Goal: Task Accomplishment & Management: Complete application form

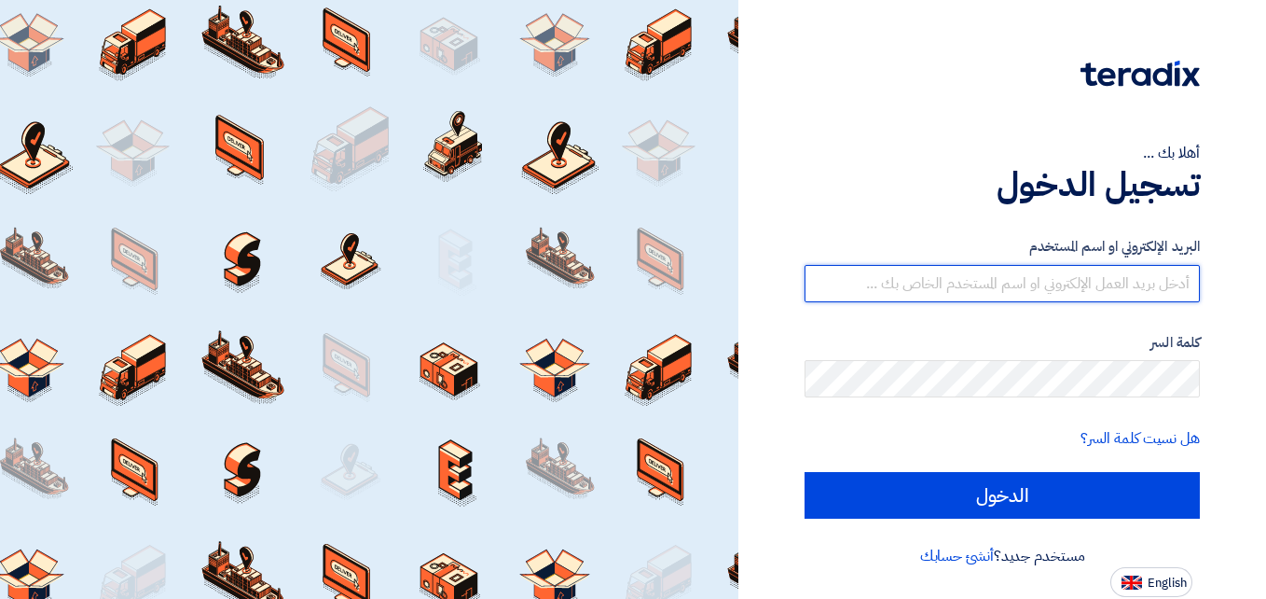
click at [1134, 293] on input "text" at bounding box center [1002, 283] width 395 height 37
type input "[EMAIL_ADDRESS][DOMAIN_NAME]"
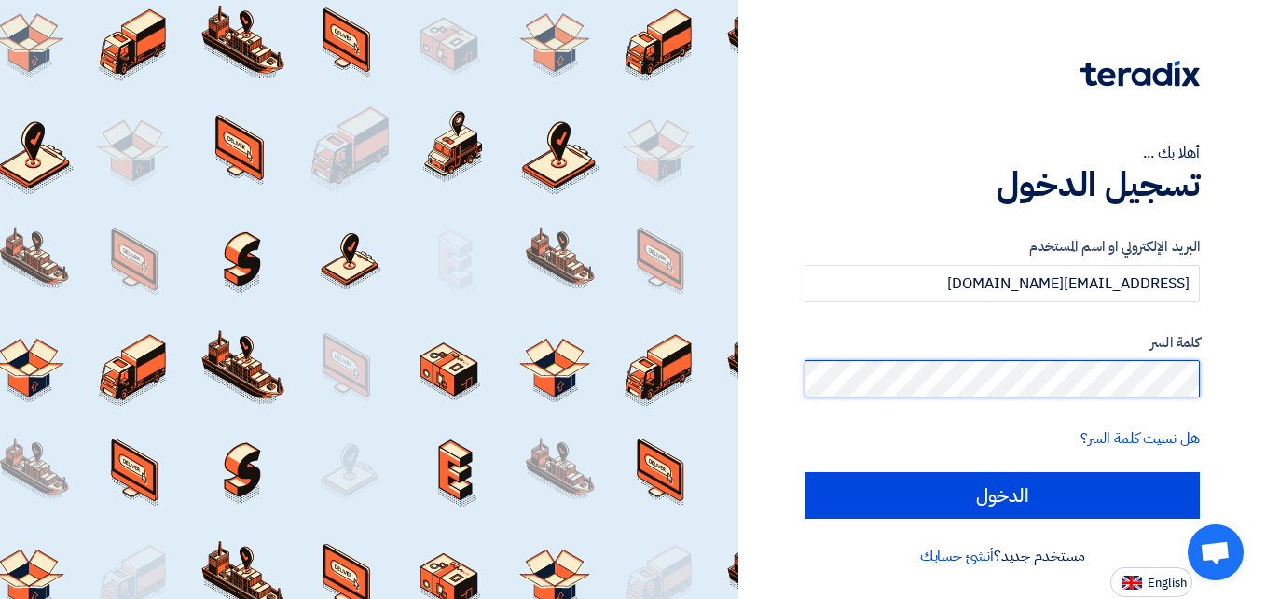
click at [805, 472] on input "الدخول" at bounding box center [1002, 495] width 395 height 47
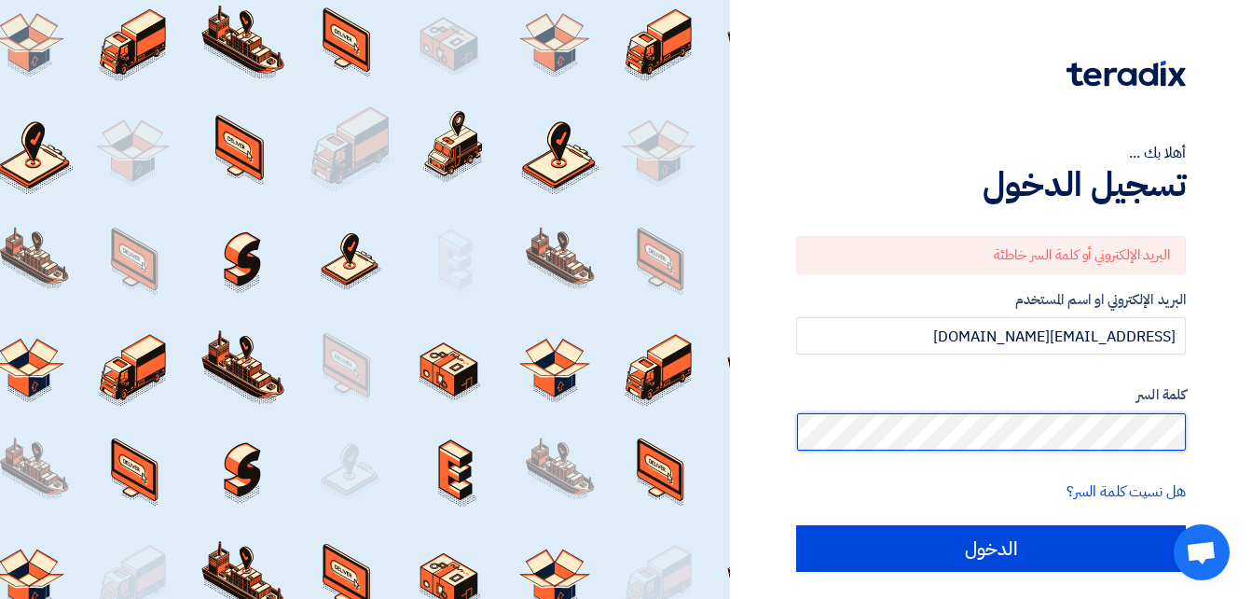
click at [796, 525] on input "الدخول" at bounding box center [991, 548] width 390 height 47
type input "Sign in"
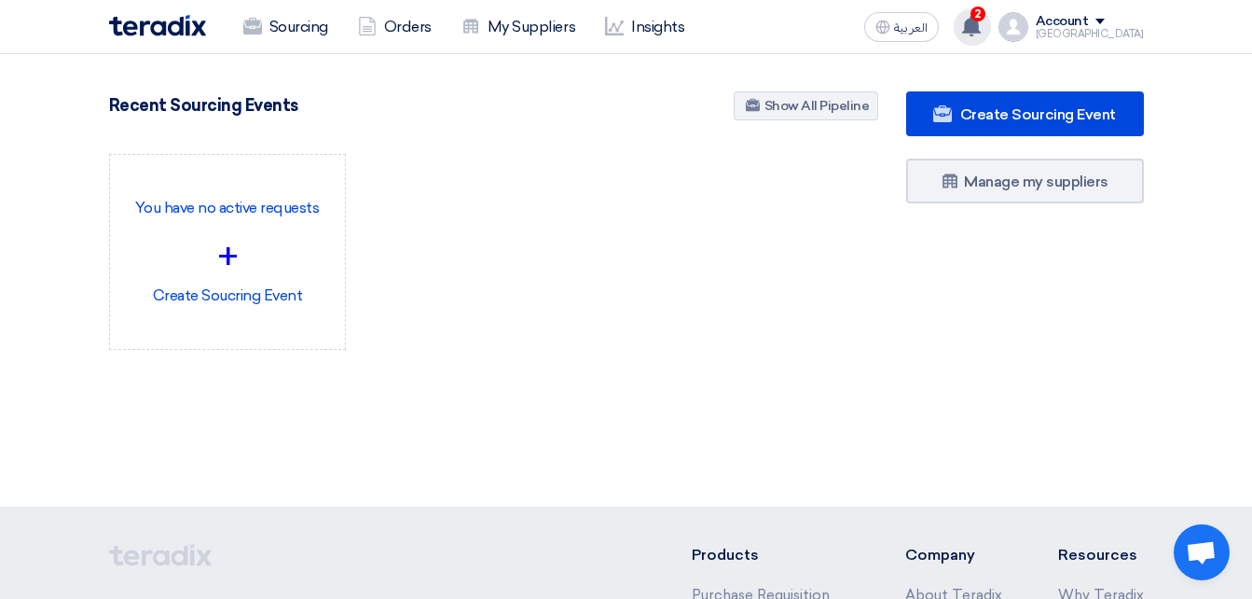
click at [981, 20] on use at bounding box center [971, 26] width 19 height 21
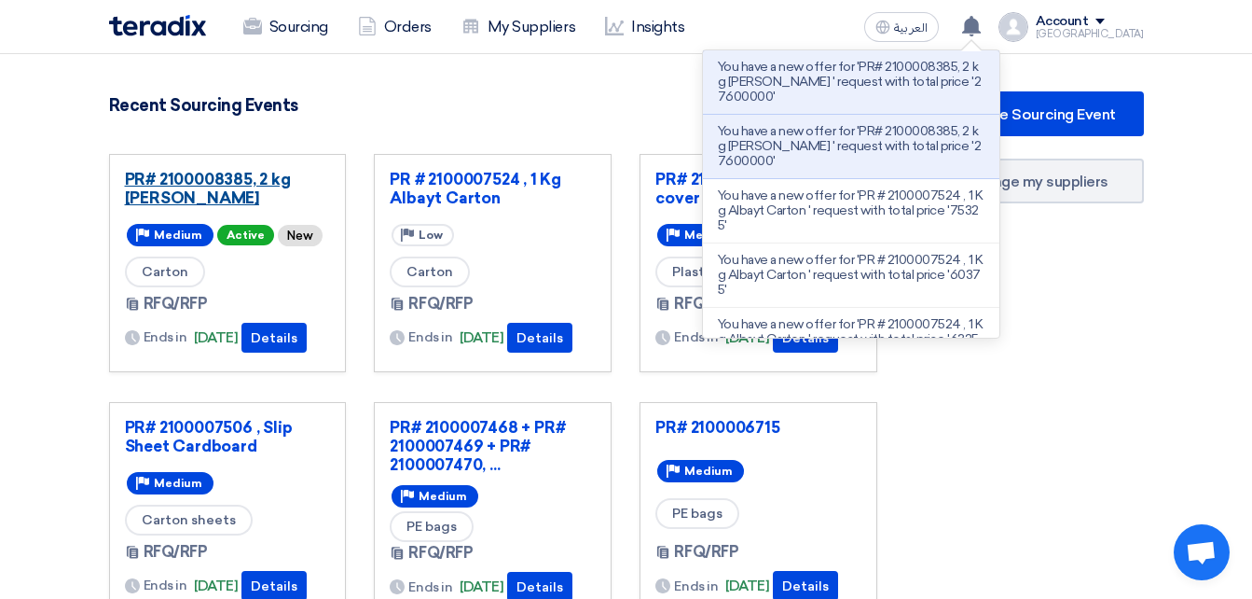
click at [241, 177] on link "PR# 2100008385, 2 kg [PERSON_NAME]" at bounding box center [228, 188] width 206 height 37
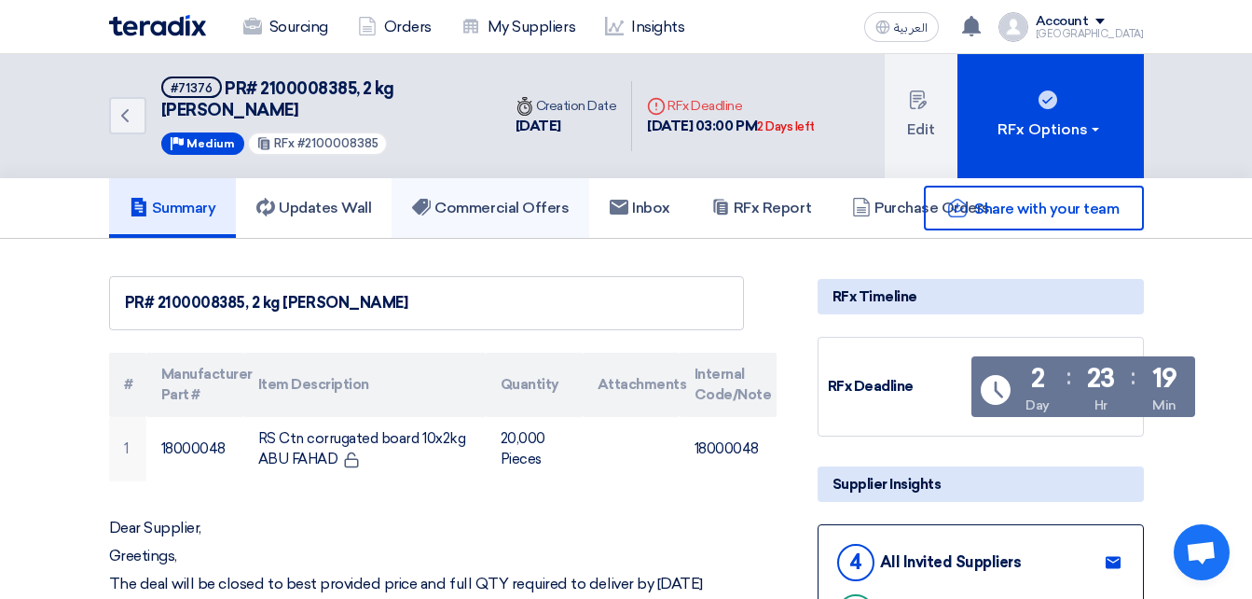
click at [442, 199] on h5 "Commercial Offers" at bounding box center [490, 208] width 157 height 19
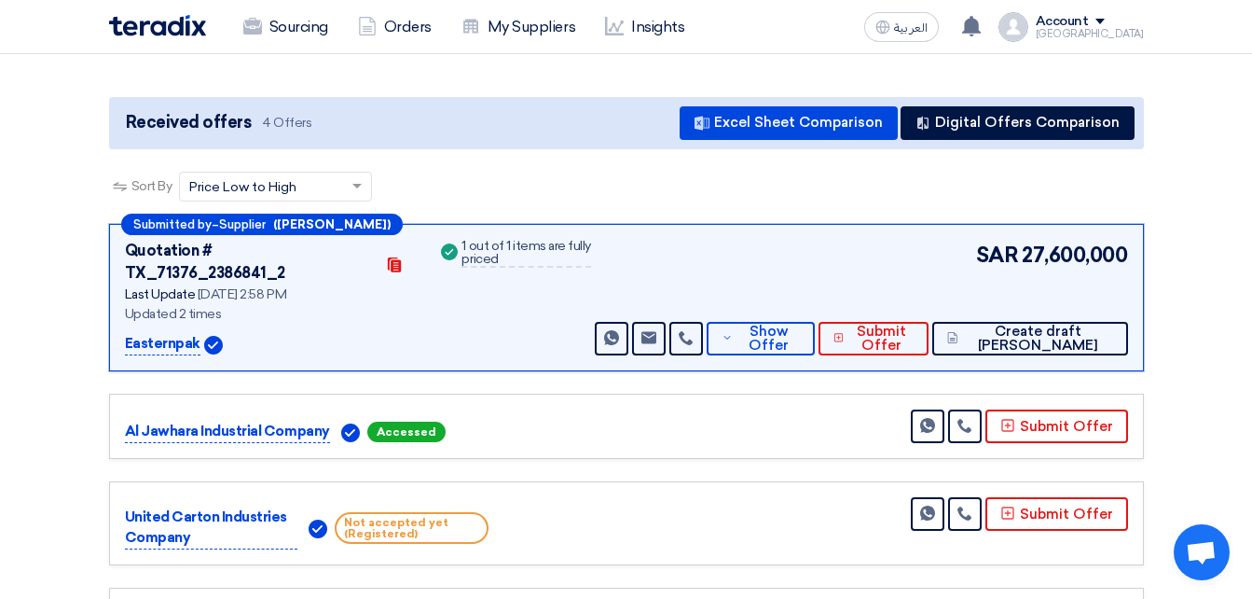
scroll to position [280, 0]
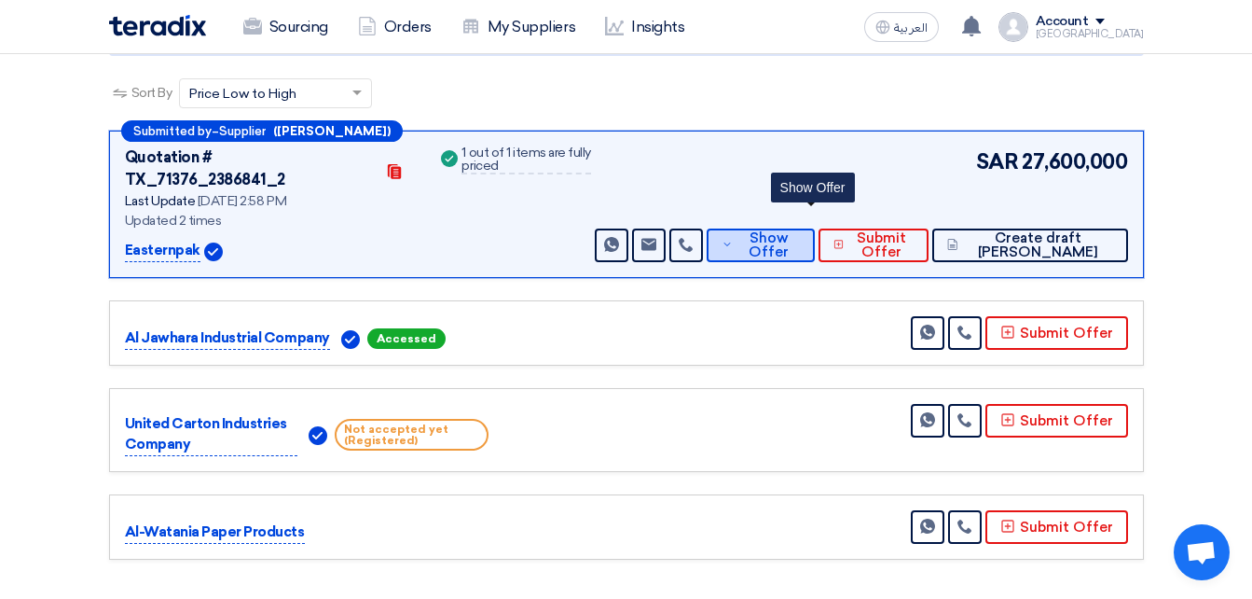
click at [789, 231] on span "Show Offer" at bounding box center [768, 245] width 62 height 28
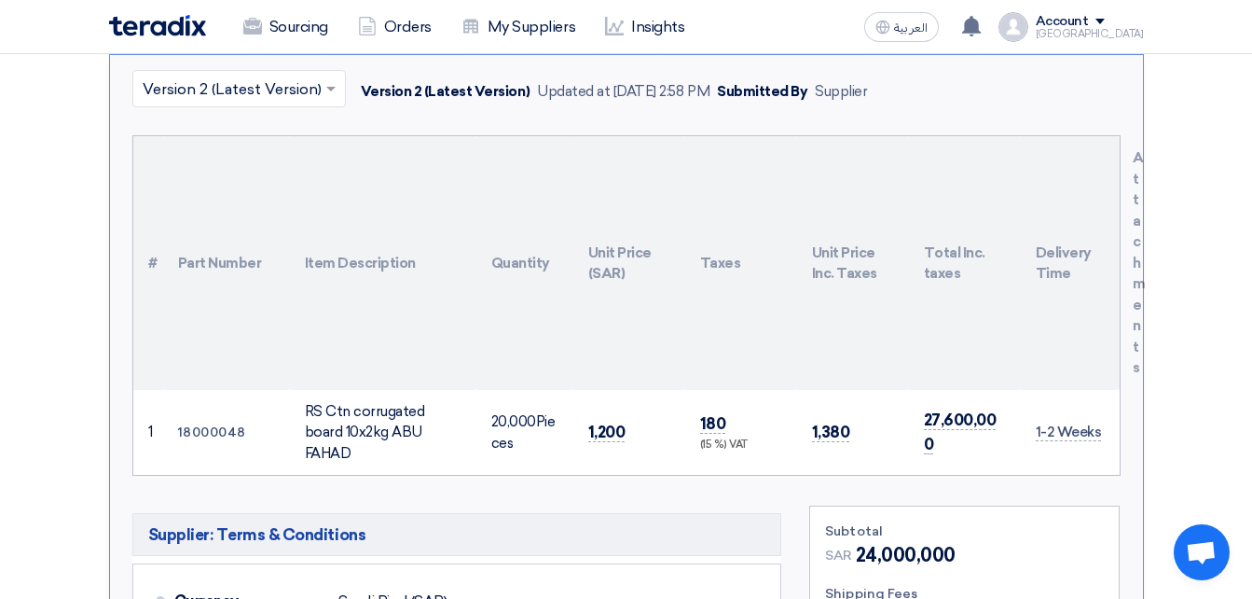
scroll to position [466, 0]
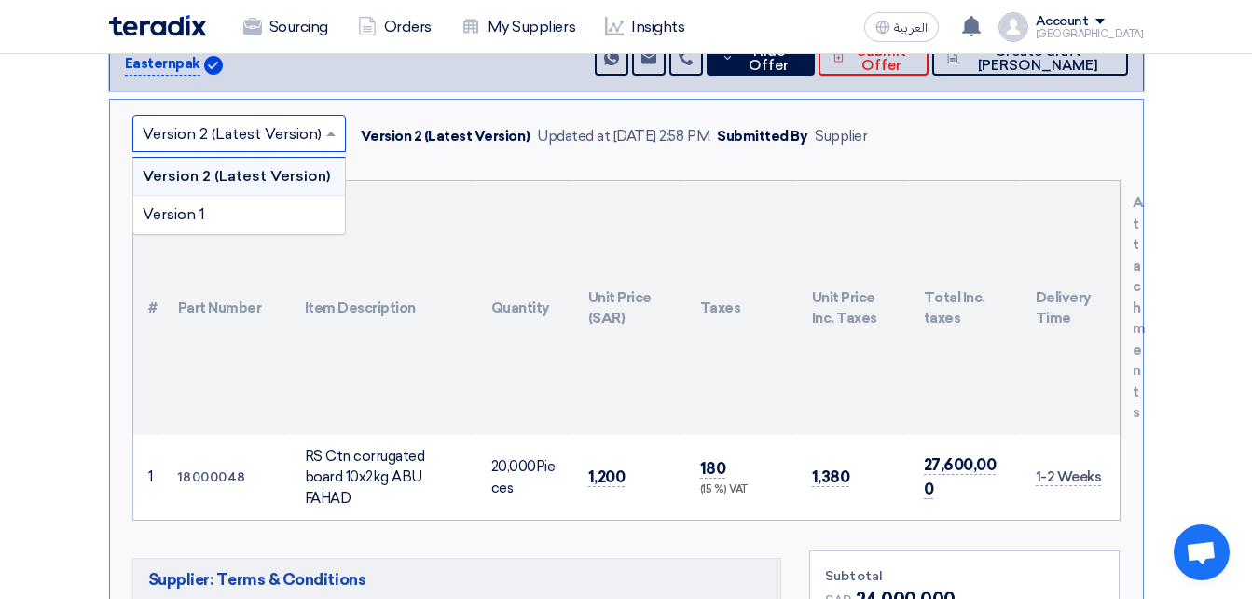
click at [248, 119] on input "text" at bounding box center [230, 134] width 174 height 31
click at [241, 196] on div "Version 1" at bounding box center [239, 214] width 212 height 37
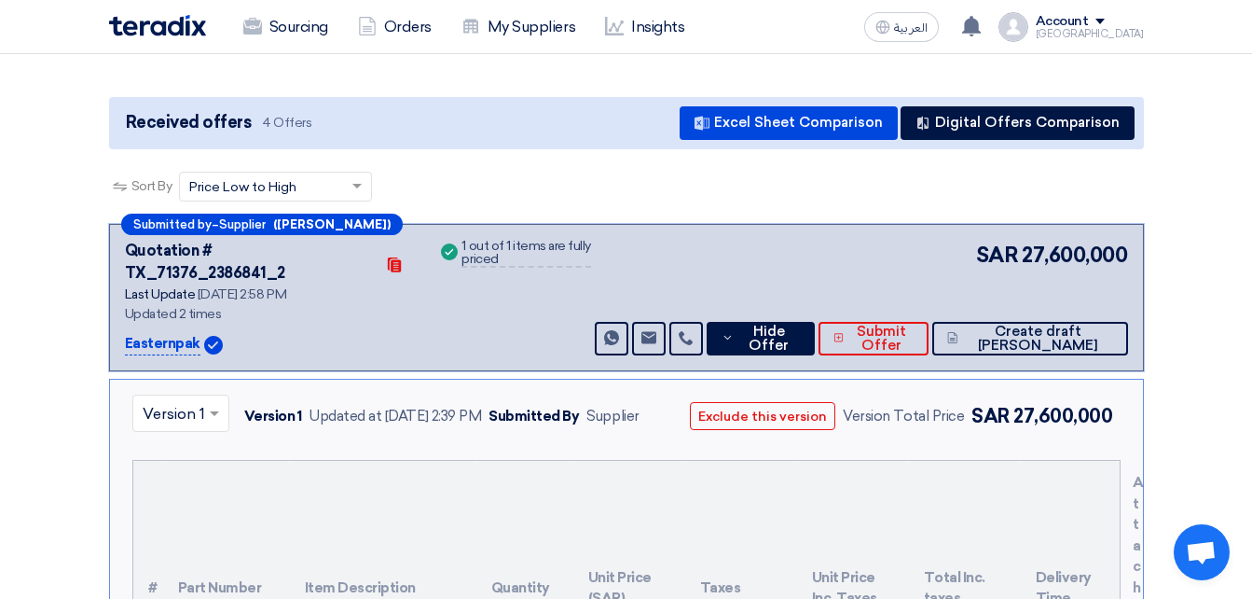
scroll to position [0, 0]
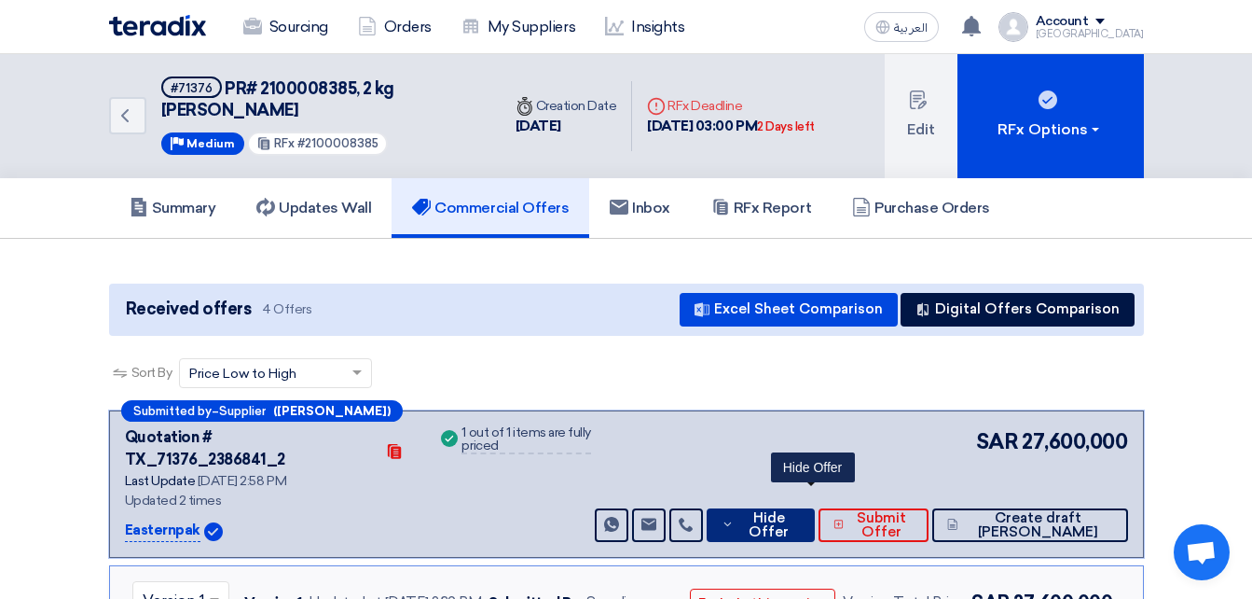
click at [734, 516] on icon at bounding box center [728, 523] width 12 height 15
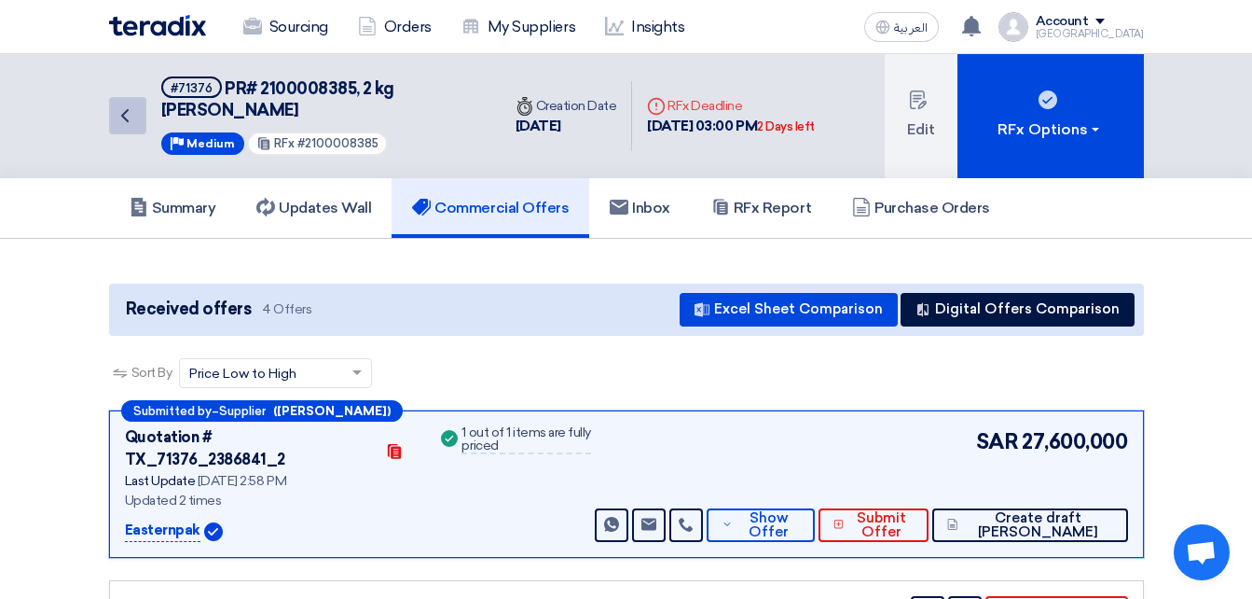
click at [136, 116] on link "Back" at bounding box center [127, 115] width 37 height 37
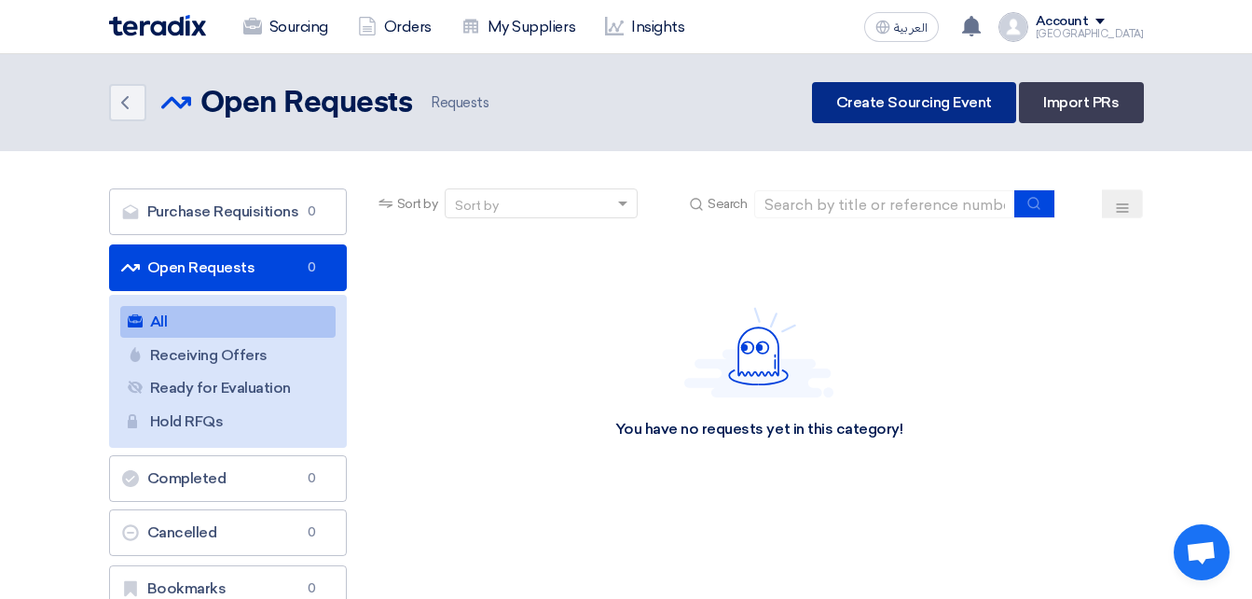
click at [965, 103] on link "Create Sourcing Event" at bounding box center [914, 102] width 204 height 41
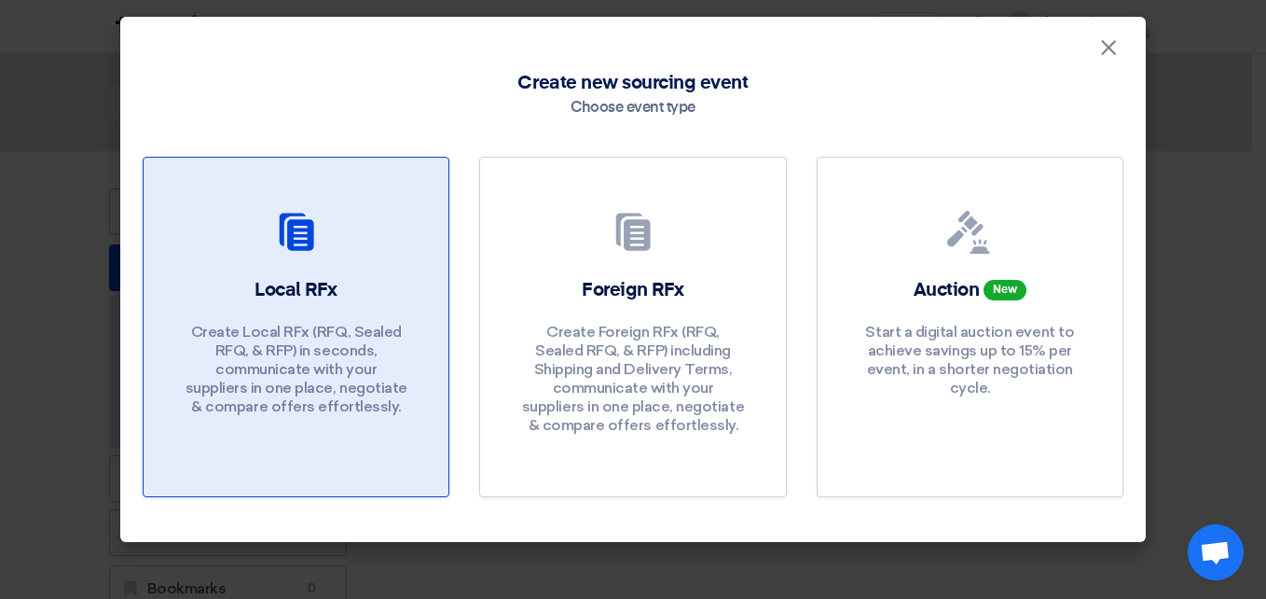
click at [220, 354] on p "Create Local RFx (RFQ, Sealed RFQ, & RFP) in seconds, communicate with your sup…" at bounding box center [297, 369] width 224 height 93
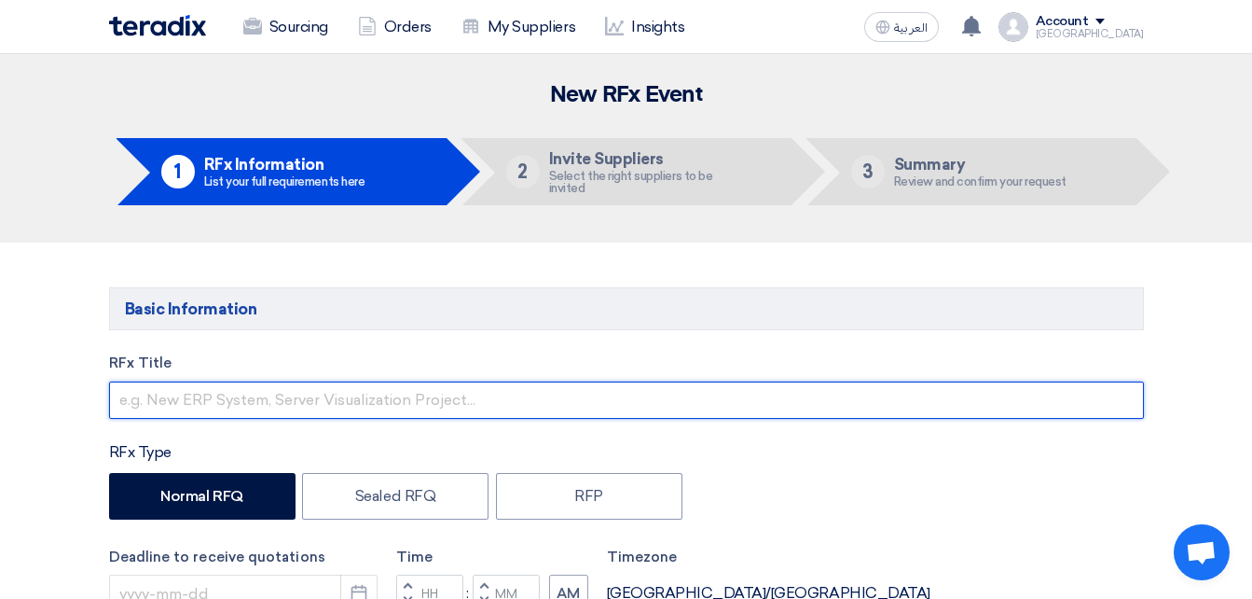
click at [243, 405] on input "text" at bounding box center [626, 399] width 1035 height 37
click at [404, 392] on input "PR #" at bounding box center [626, 399] width 1035 height 37
paste input "2100008386"
type input "PR # 2100008386, Albayt PE/PE reel"
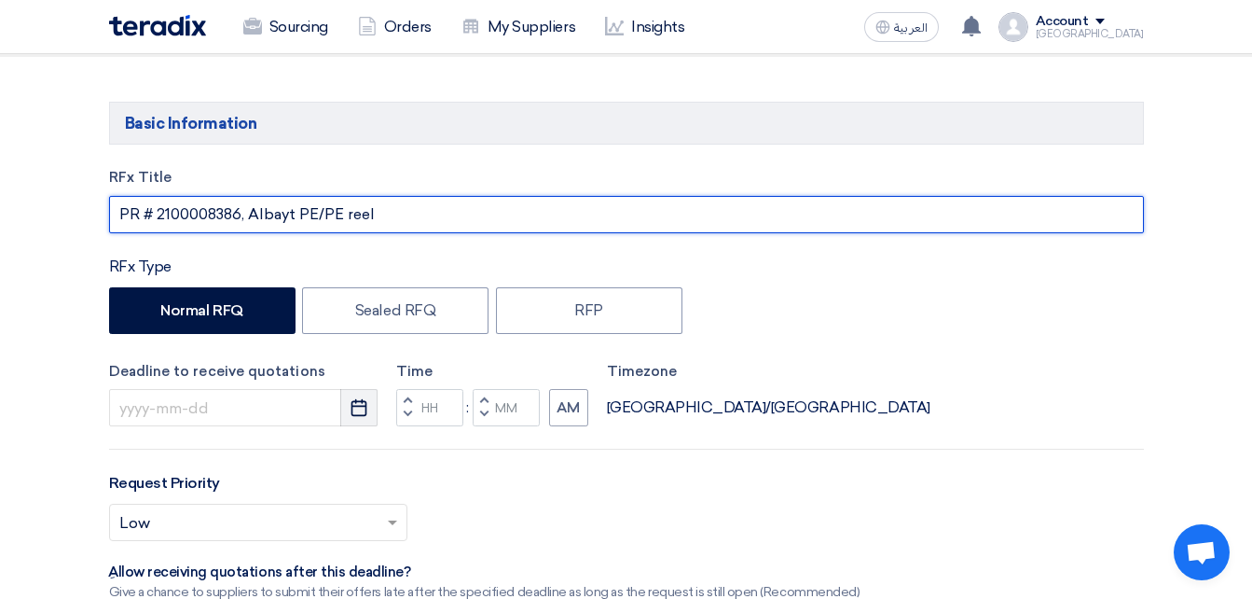
scroll to position [186, 0]
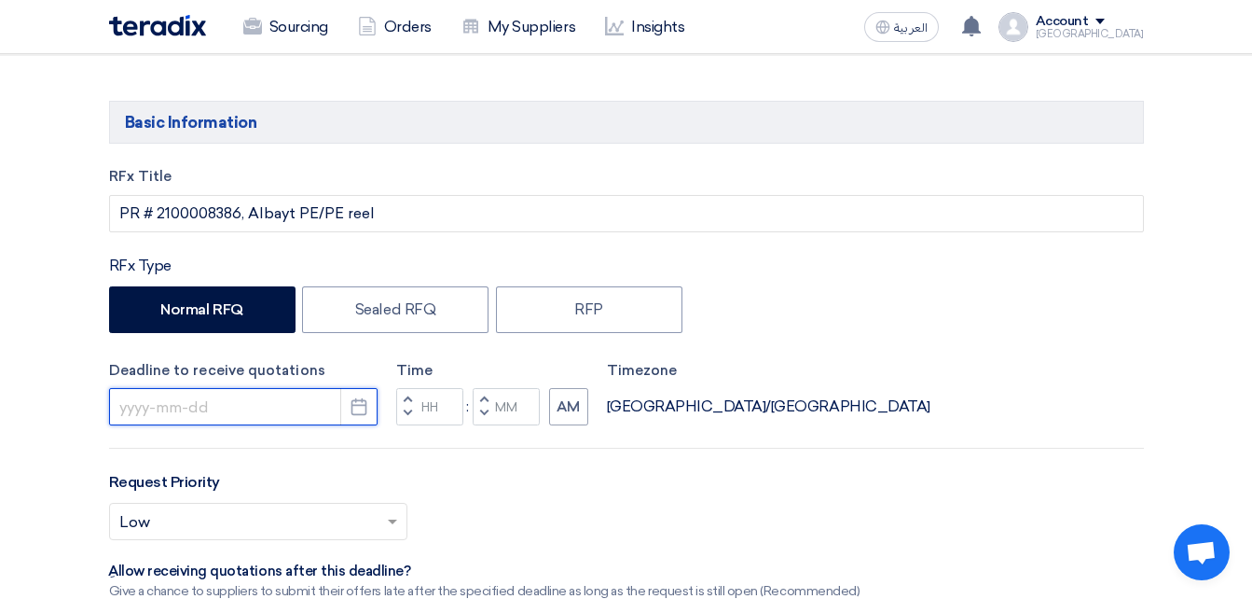
click at [295, 410] on input at bounding box center [243, 406] width 268 height 37
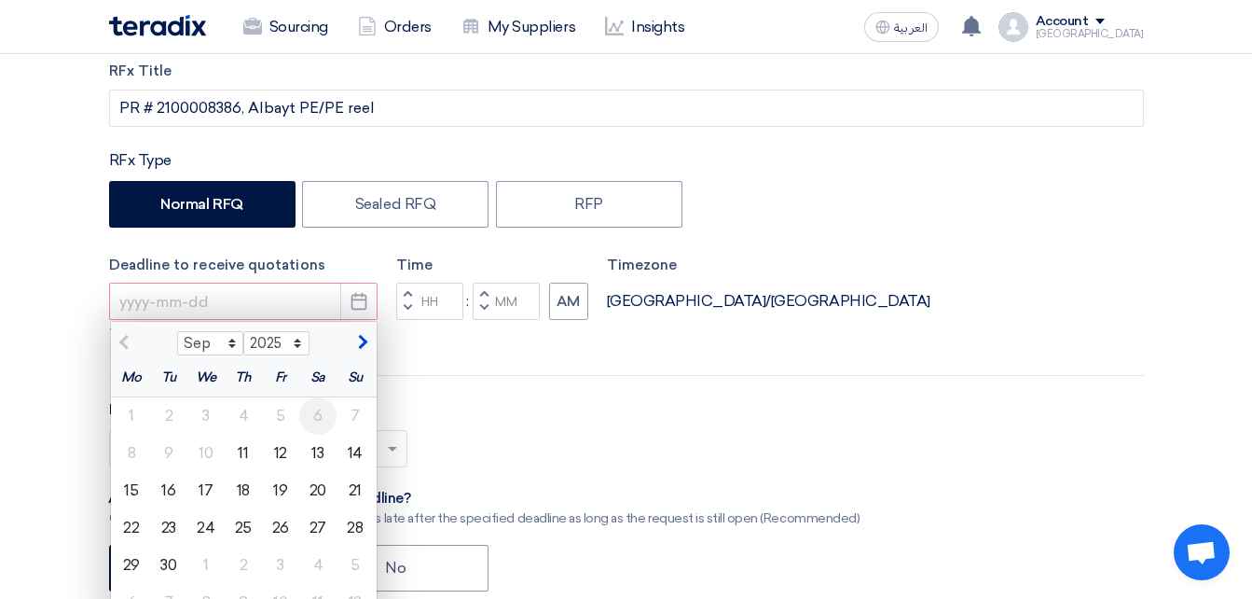
scroll to position [373, 0]
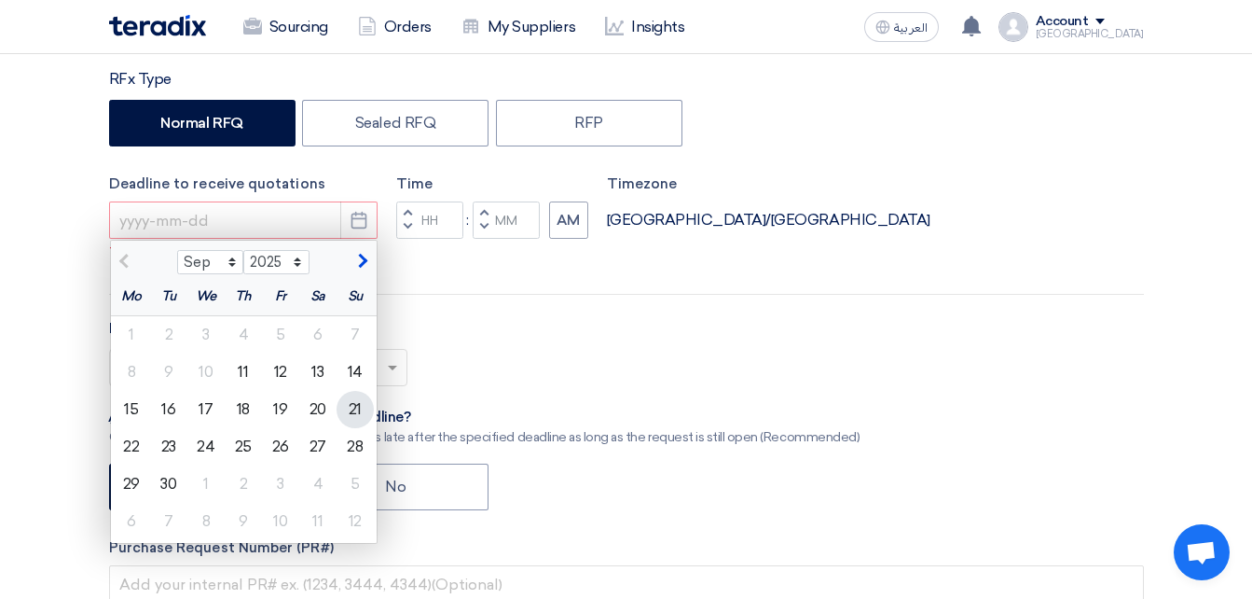
click at [364, 404] on div "21" at bounding box center [355, 409] width 37 height 37
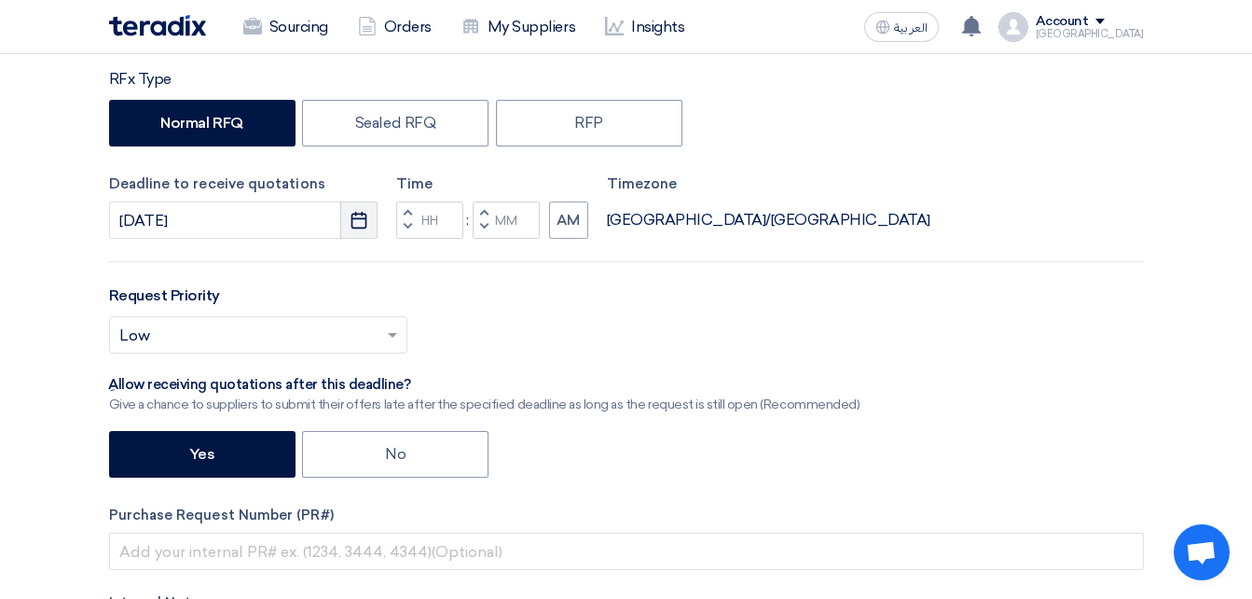
click at [362, 220] on icon "Pick a date" at bounding box center [359, 220] width 19 height 19
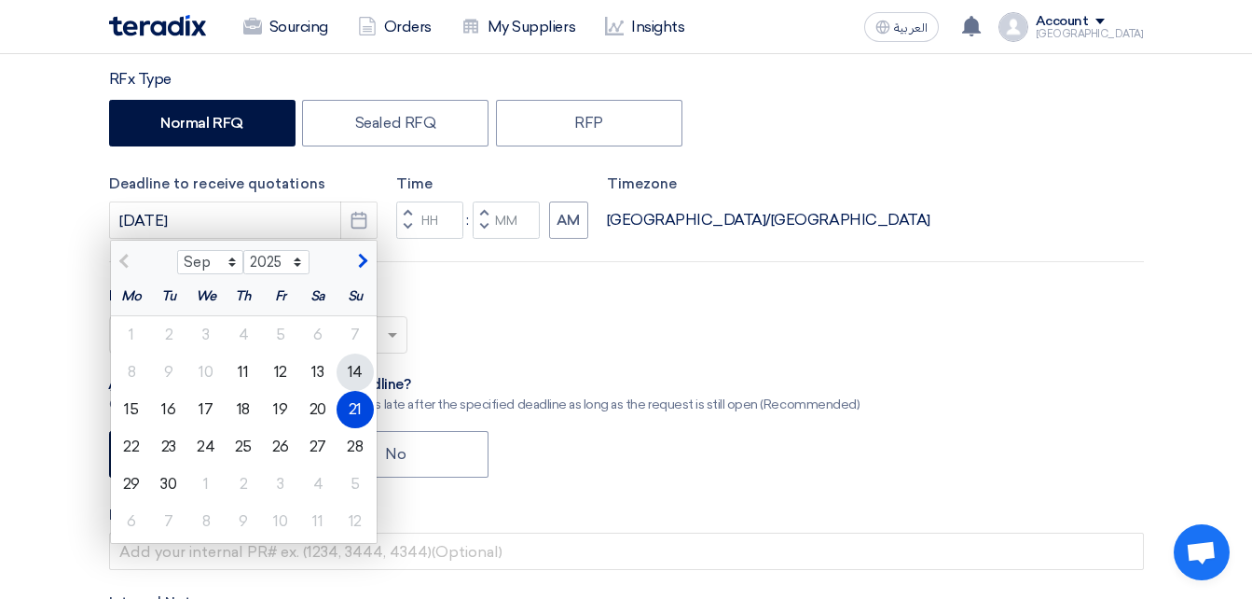
click at [360, 368] on div "14" at bounding box center [355, 371] width 37 height 37
type input "[DATE]"
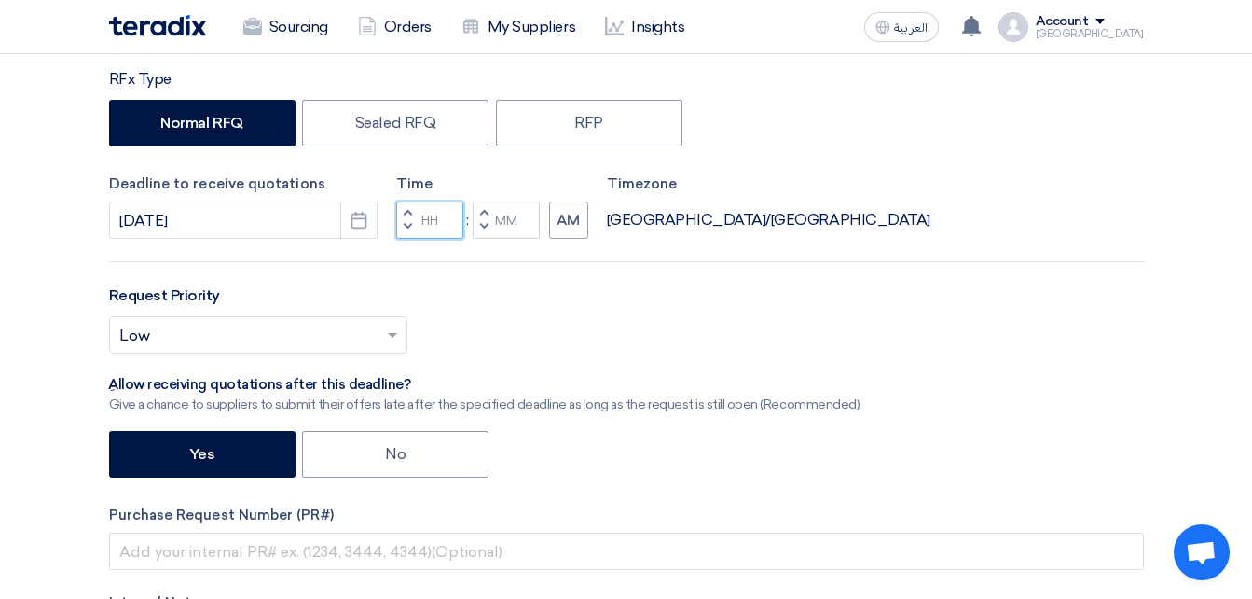
click at [421, 226] on input "Hours" at bounding box center [429, 219] width 67 height 37
type input "03"
click at [500, 216] on div "Time Increment hours 03 Decrement hours : Increment minutes Decrement minutes AM" at bounding box center [492, 206] width 192 height 66
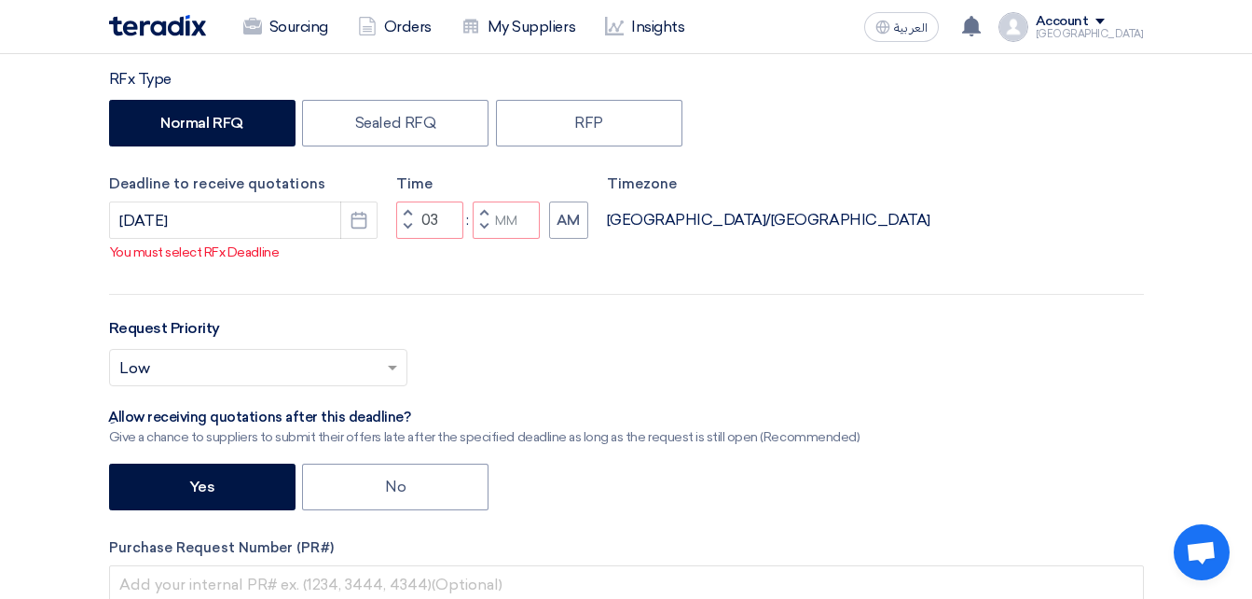
click at [324, 240] on div "Deadline to receive quotations [DATE] Pick a date" at bounding box center [243, 206] width 268 height 66
click at [495, 239] on input "Minutes" at bounding box center [506, 219] width 67 height 37
type input "00"
click at [566, 244] on div "RFx Title PR # 2100008386, Albayt PE/PE reel RFx Type Normal RFQ Sealed RFQ RFP…" at bounding box center [626, 372] width 1063 height 787
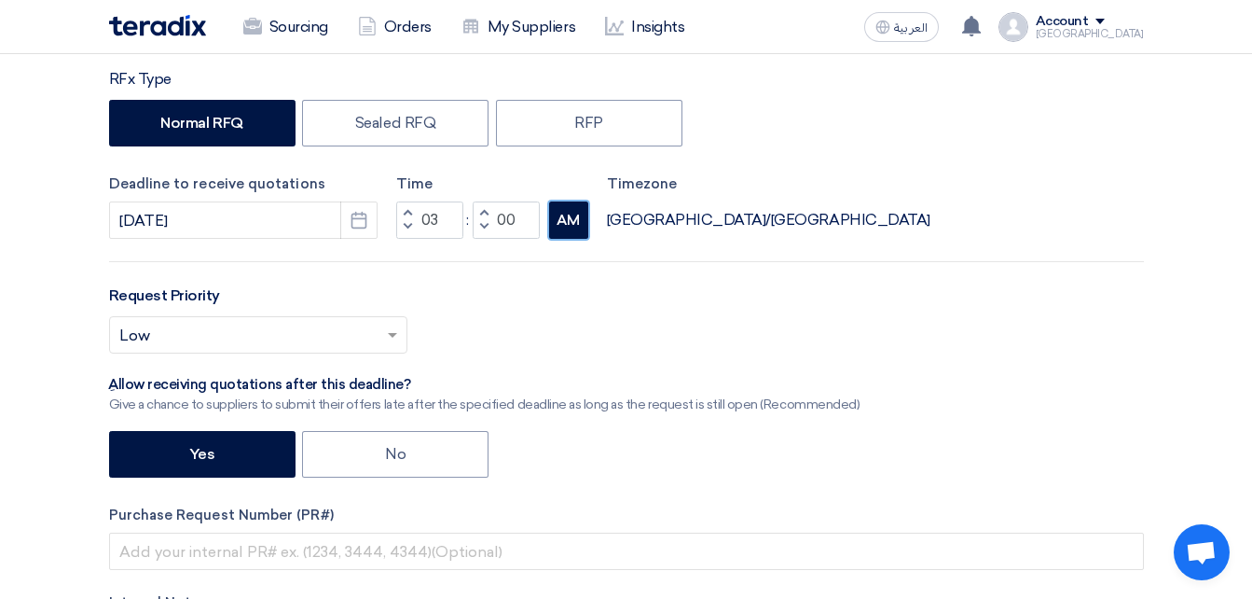
click at [576, 214] on button "AM" at bounding box center [568, 219] width 39 height 37
click at [614, 279] on div "RFx Title PR # 2100008386, Albayt PE/PE reel RFx Type Normal RFQ Sealed RFQ RFP…" at bounding box center [626, 356] width 1063 height 754
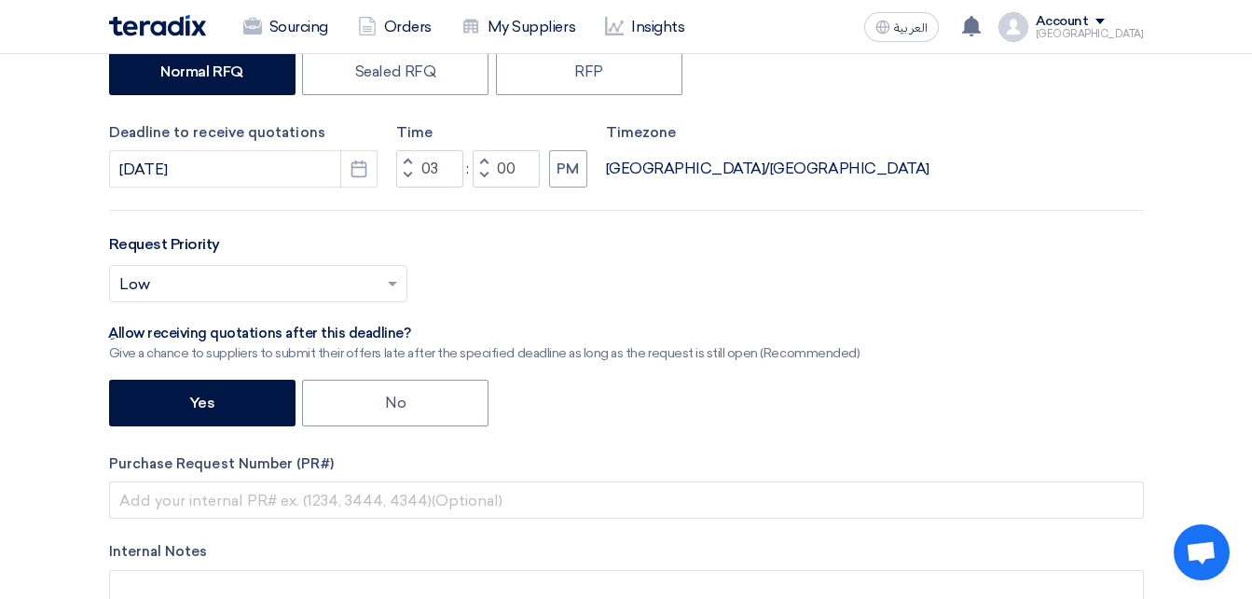
scroll to position [466, 0]
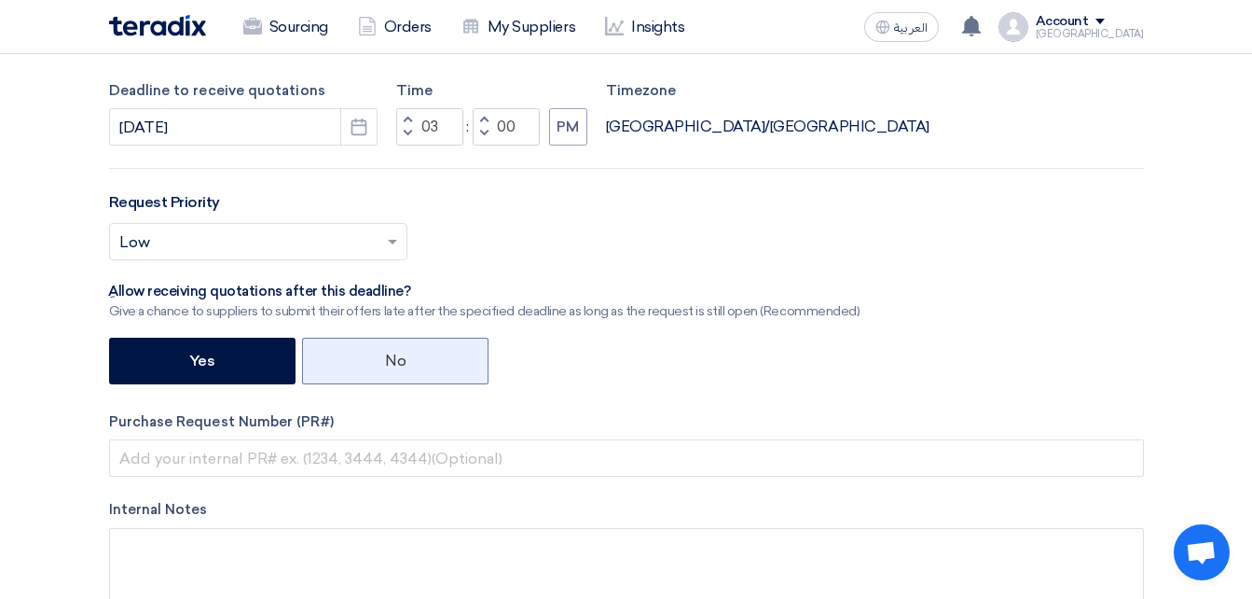
click at [365, 353] on label "No" at bounding box center [395, 360] width 186 height 47
click at [385, 353] on input "No" at bounding box center [391, 359] width 12 height 12
radio input "true"
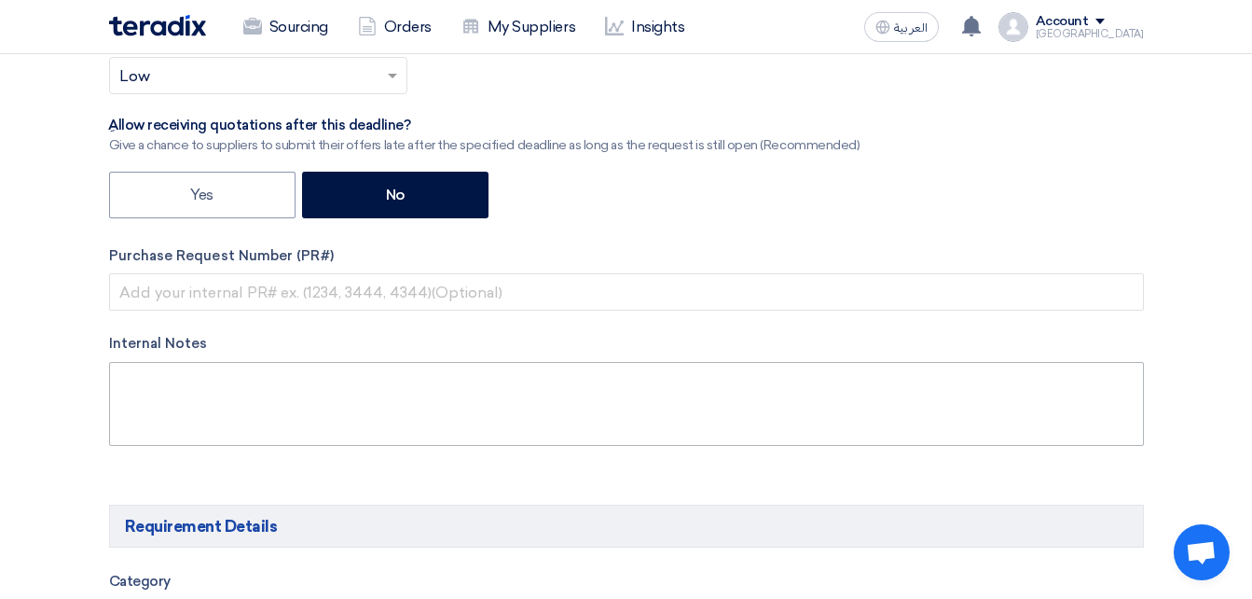
scroll to position [653, 0]
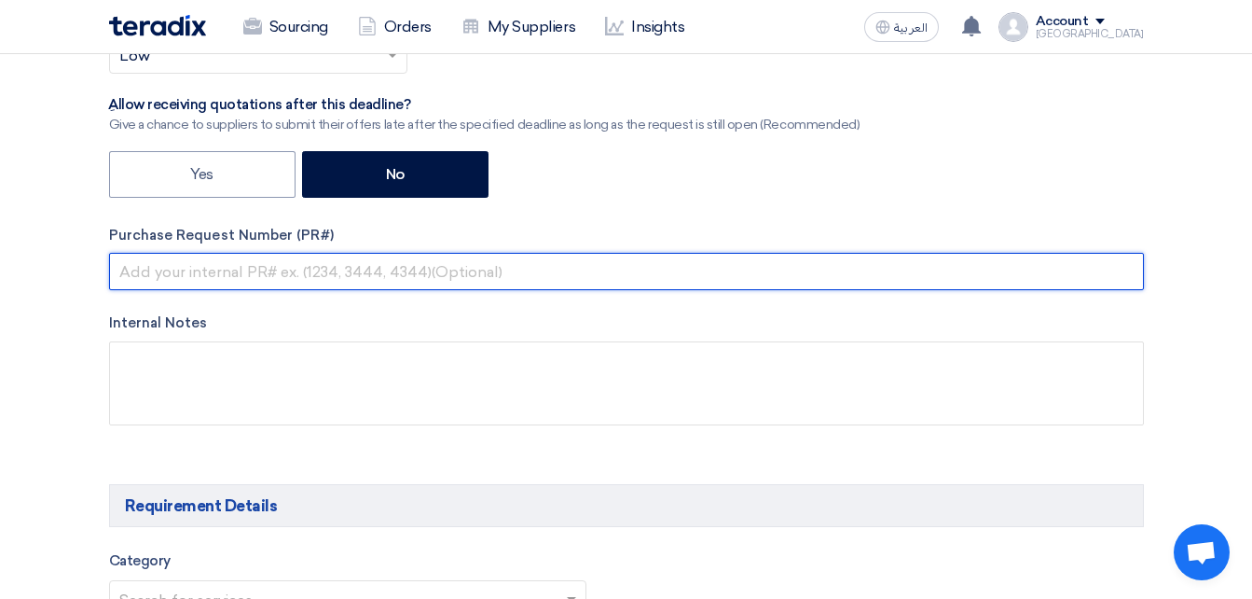
click at [254, 266] on input "text" at bounding box center [626, 271] width 1035 height 37
paste input "2100008386"
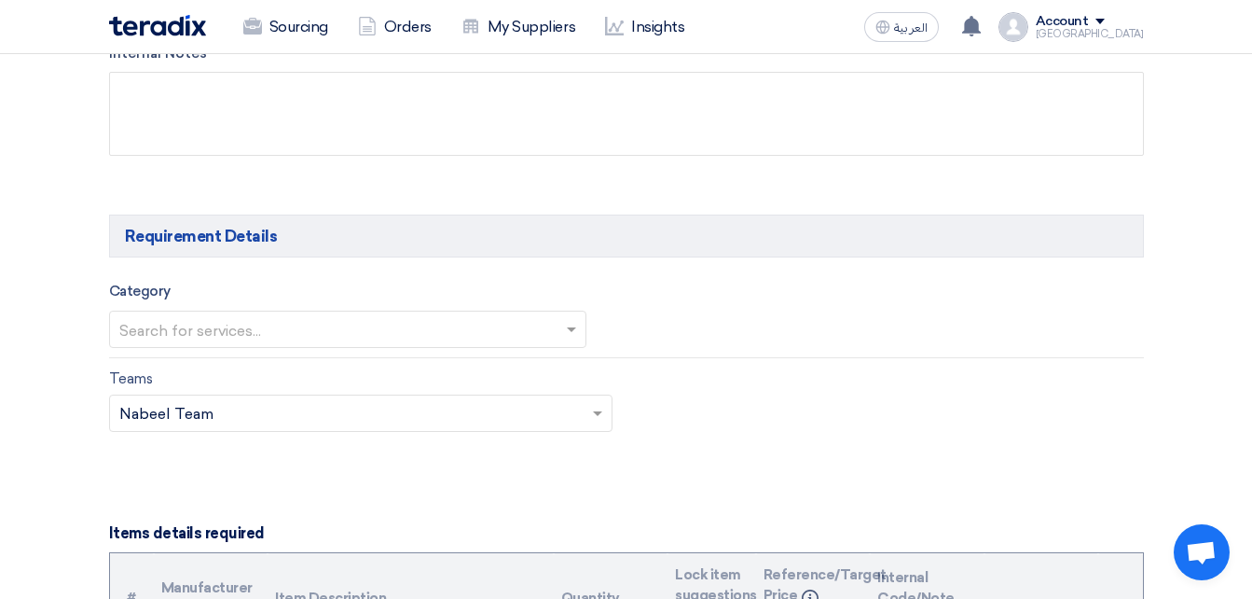
scroll to position [932, 0]
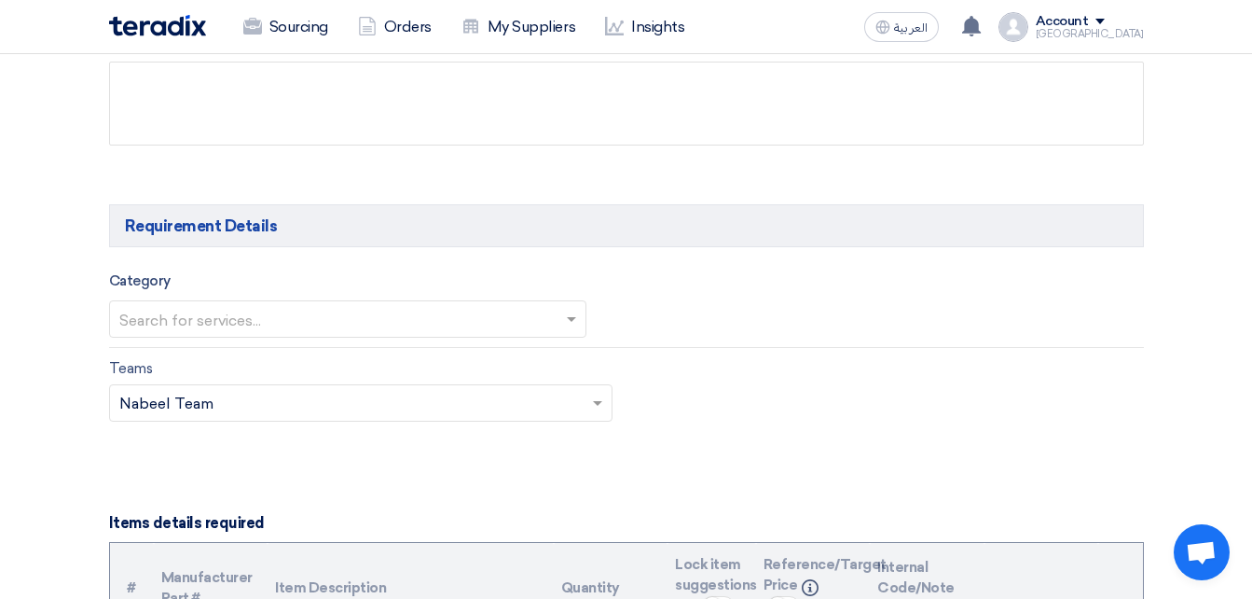
type input "PR # 2100008386"
click at [207, 329] on input "text" at bounding box center [338, 321] width 438 height 31
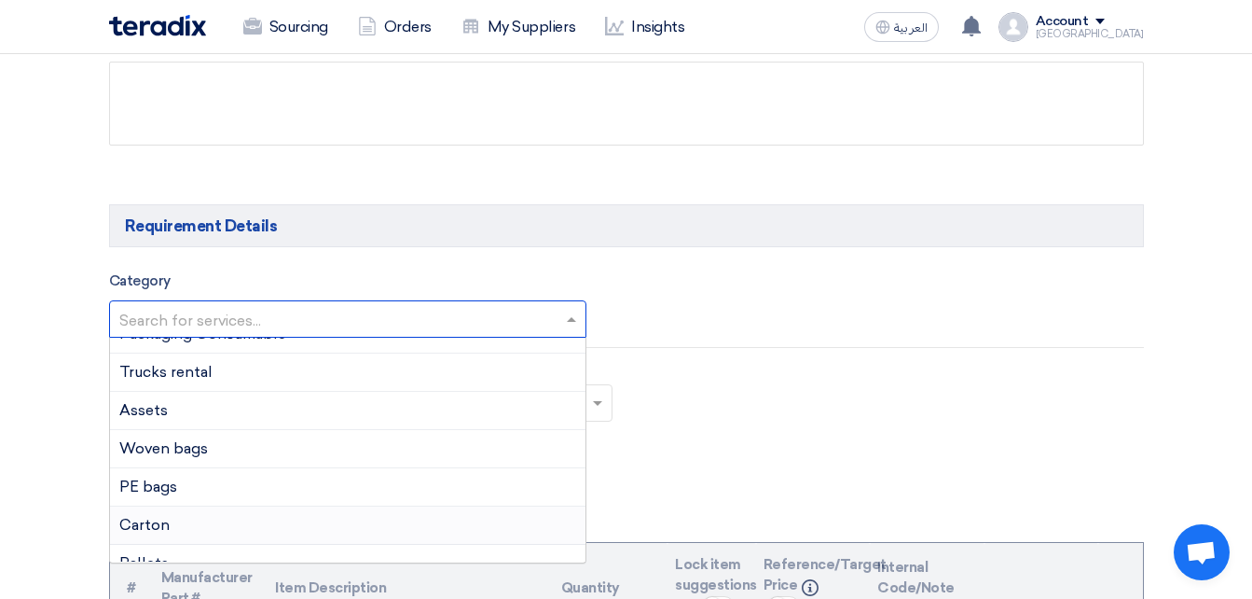
scroll to position [93, 0]
click at [201, 456] on div "PE bags" at bounding box center [347, 454] width 475 height 38
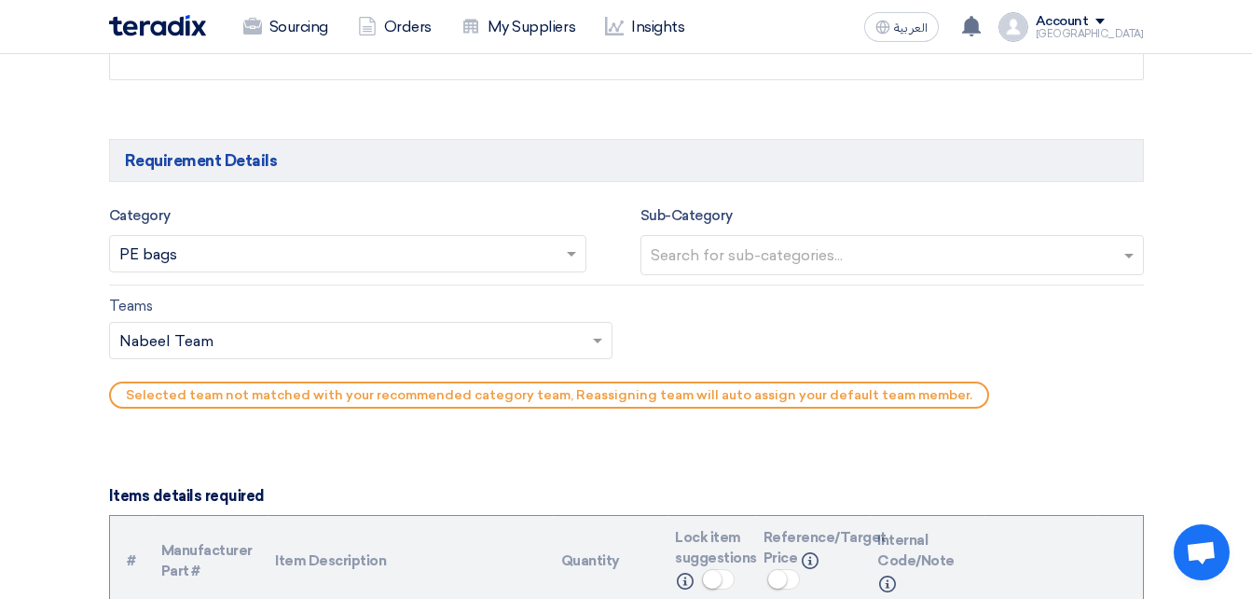
scroll to position [1025, 0]
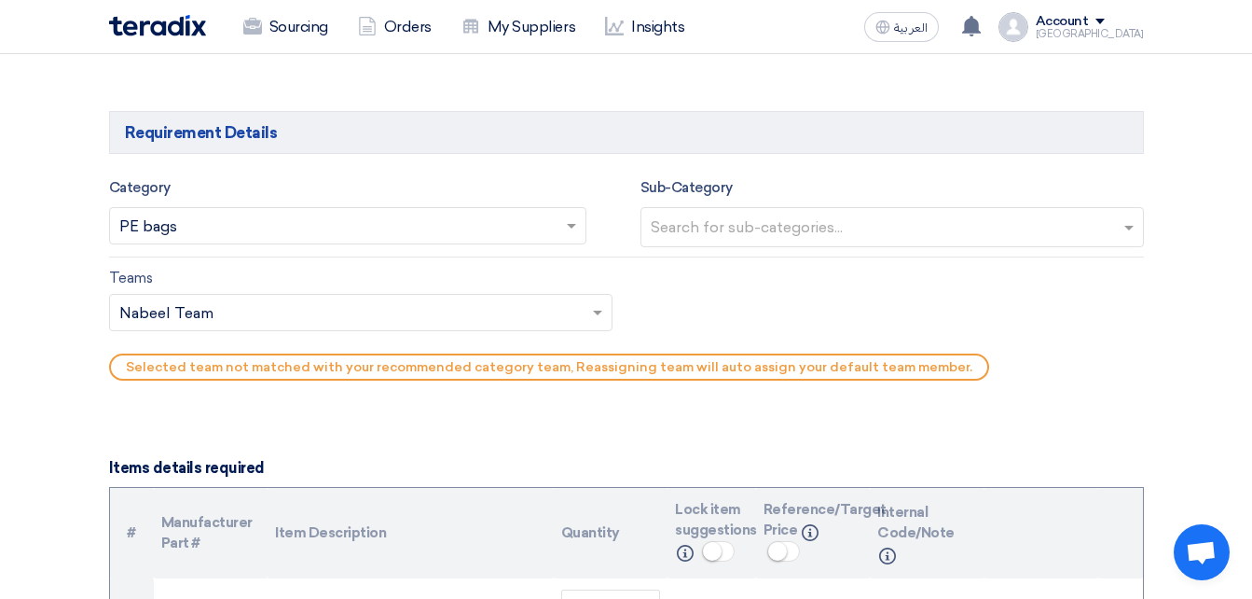
click at [717, 212] on div at bounding box center [884, 229] width 472 height 34
click at [312, 287] on div "Teams Teams.. × Nabeel Team ×" at bounding box center [360, 299] width 503 height 64
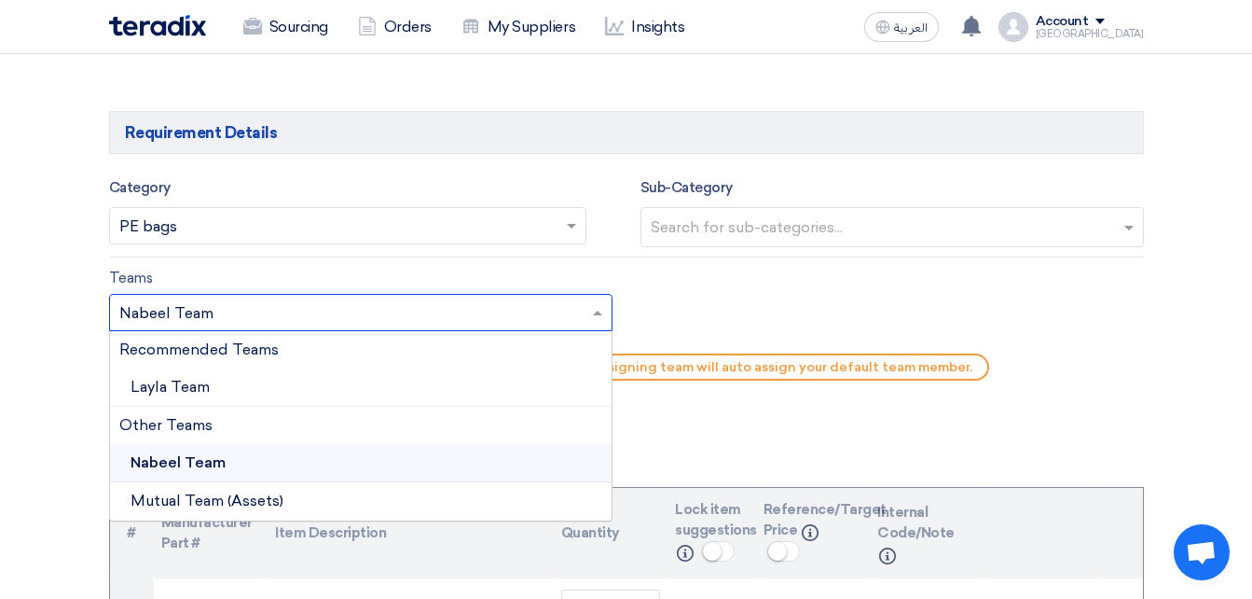
click at [304, 297] on div at bounding box center [361, 311] width 502 height 31
drag, startPoint x: 221, startPoint y: 377, endPoint x: 270, endPoint y: 380, distance: 49.6
click at [220, 377] on div "Layla Team" at bounding box center [361, 387] width 502 height 38
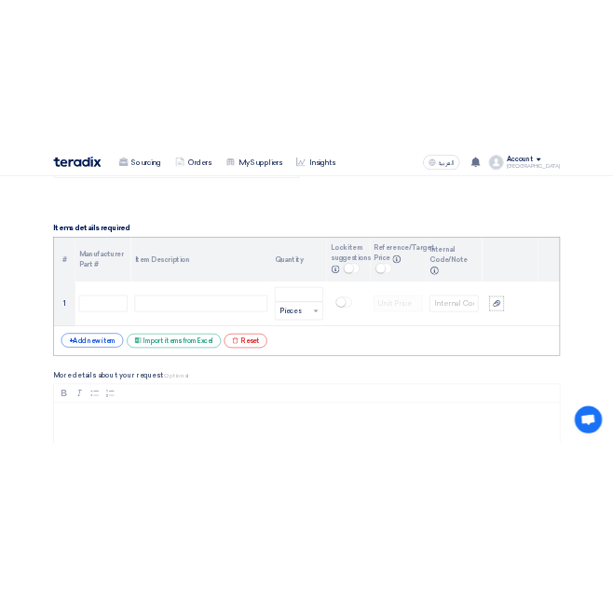
scroll to position [1305, 0]
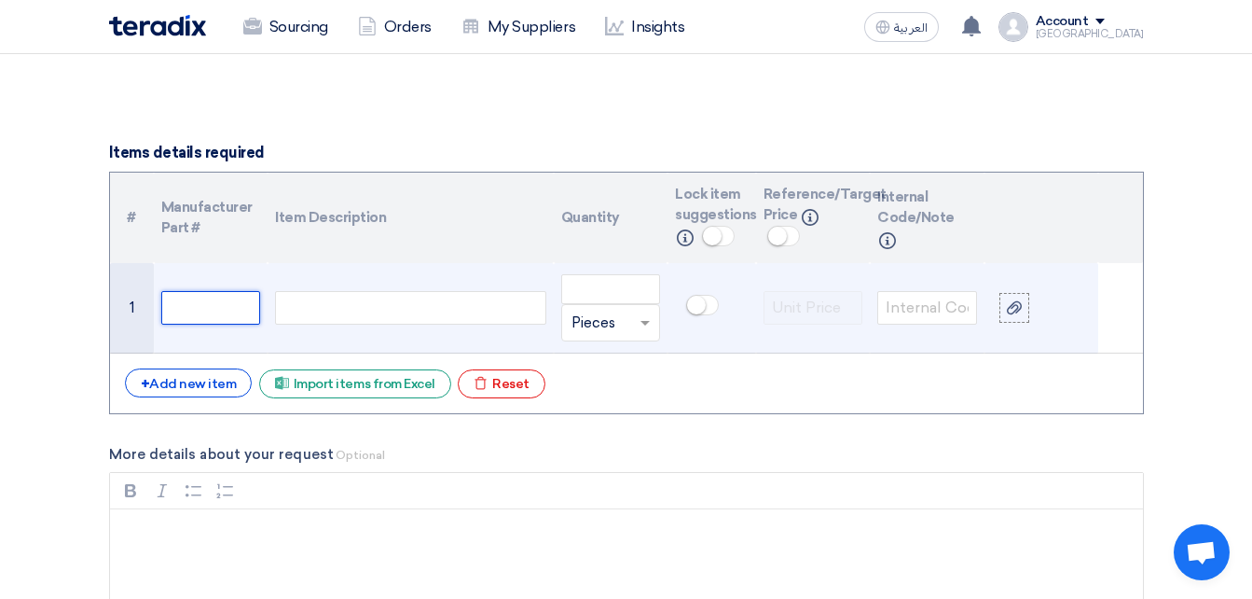
click at [200, 305] on input "text" at bounding box center [211, 308] width 100 height 34
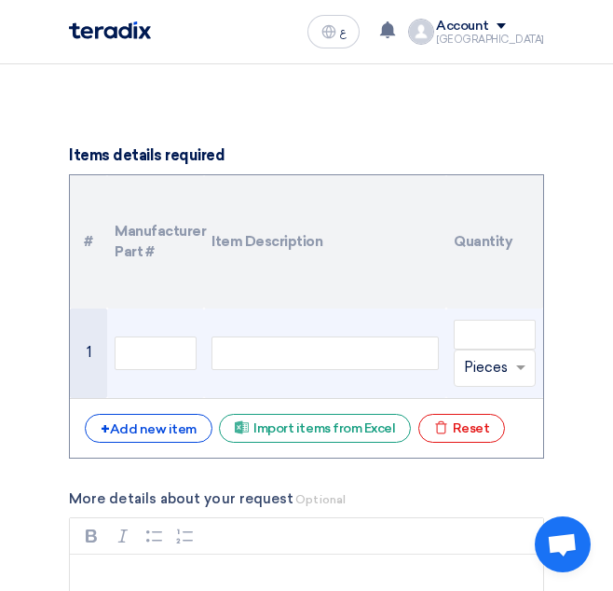
scroll to position [1585, 0]
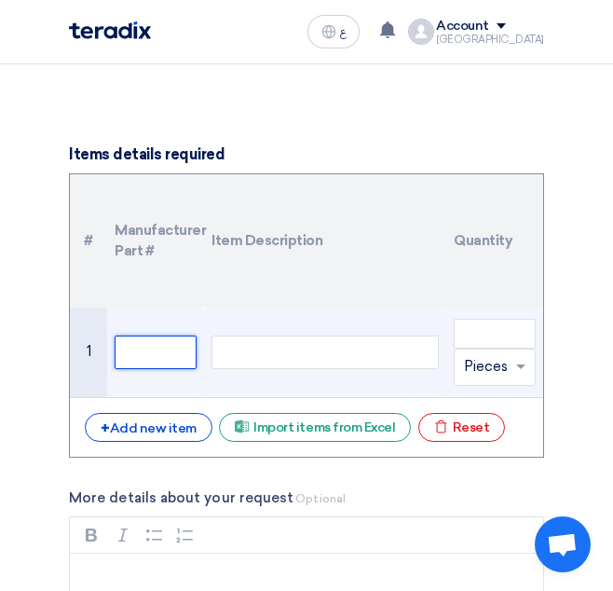
click at [140, 359] on input "text" at bounding box center [156, 353] width 82 height 34
paste input "18000018"
type input "18000018"
click at [249, 350] on div at bounding box center [325, 353] width 227 height 34
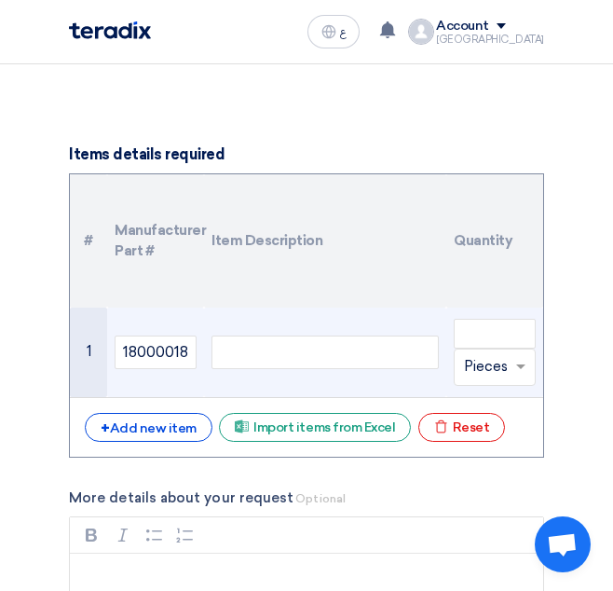
scroll to position [0, 0]
click at [294, 346] on div at bounding box center [325, 353] width 227 height 34
paste div
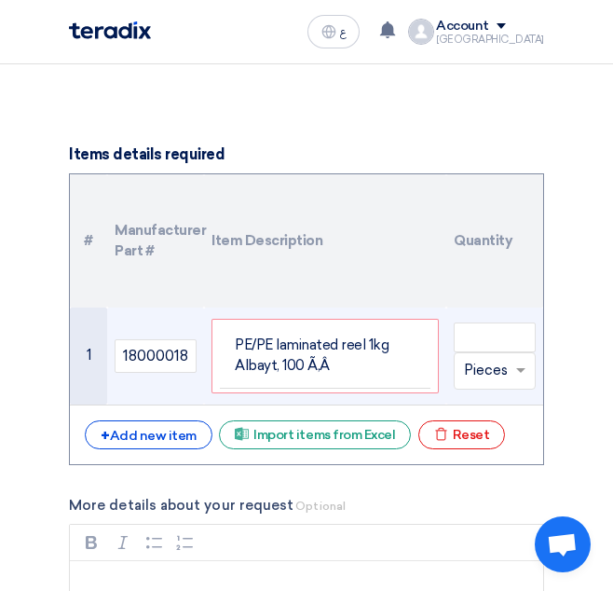
scroll to position [1568, 0]
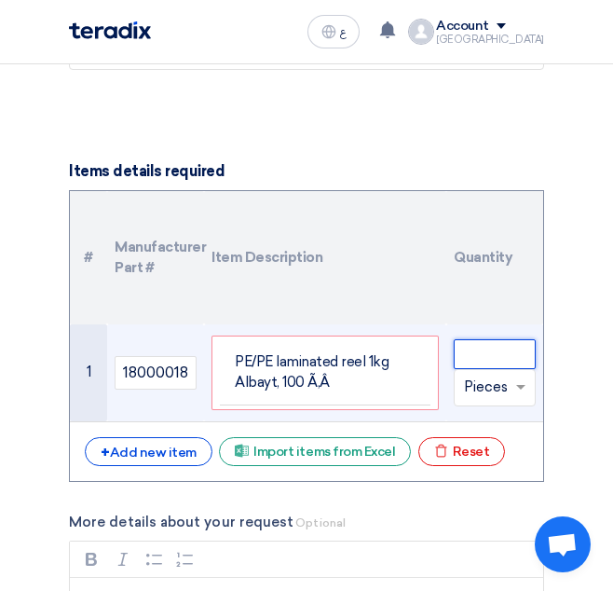
click at [482, 364] on input "number" at bounding box center [495, 354] width 82 height 30
click at [479, 385] on input "text" at bounding box center [483, 388] width 39 height 30
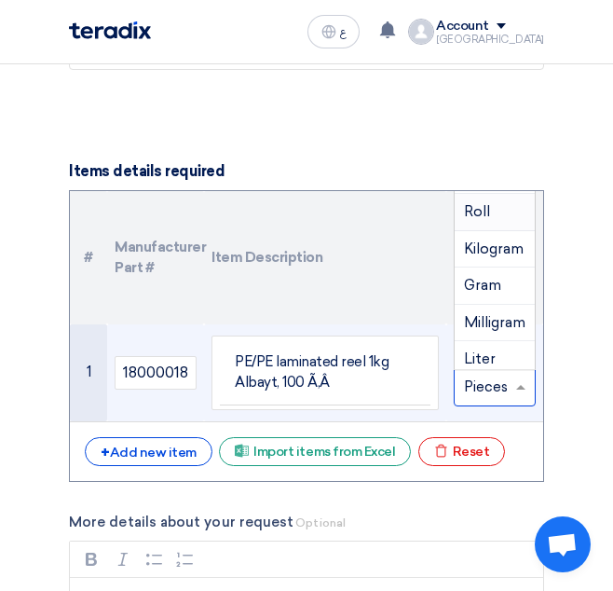
scroll to position [280, 0]
click at [486, 255] on span "Kilogram" at bounding box center [494, 250] width 60 height 17
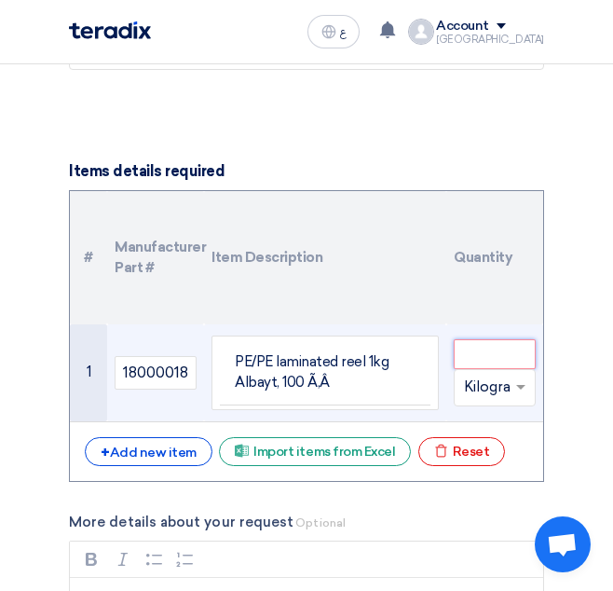
click at [471, 367] on input "number" at bounding box center [495, 354] width 82 height 30
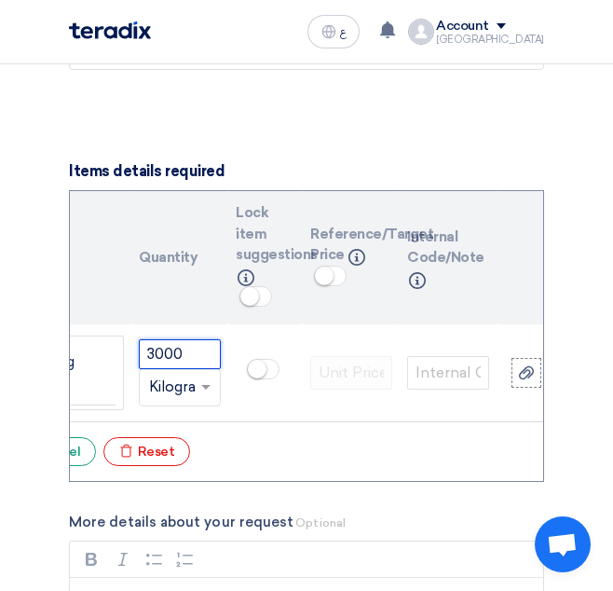
scroll to position [0, 333]
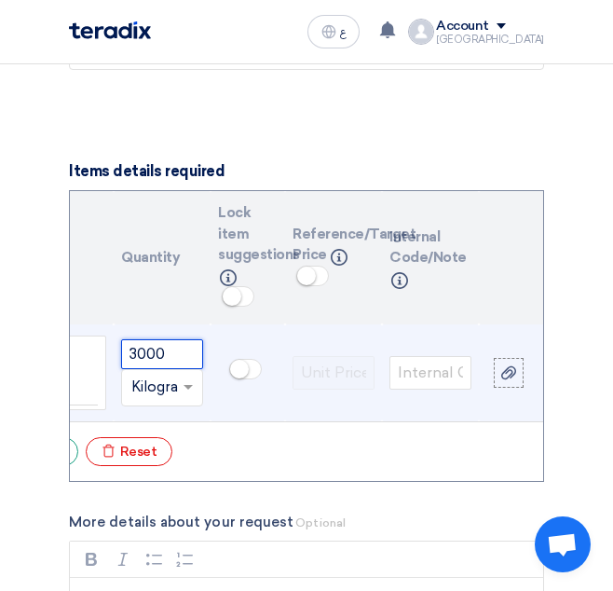
type input "3000"
click at [246, 365] on small at bounding box center [239, 369] width 19 height 19
click at [452, 371] on input "text" at bounding box center [431, 373] width 82 height 34
click at [436, 366] on input "text" at bounding box center [431, 373] width 82 height 34
paste input "18000018"
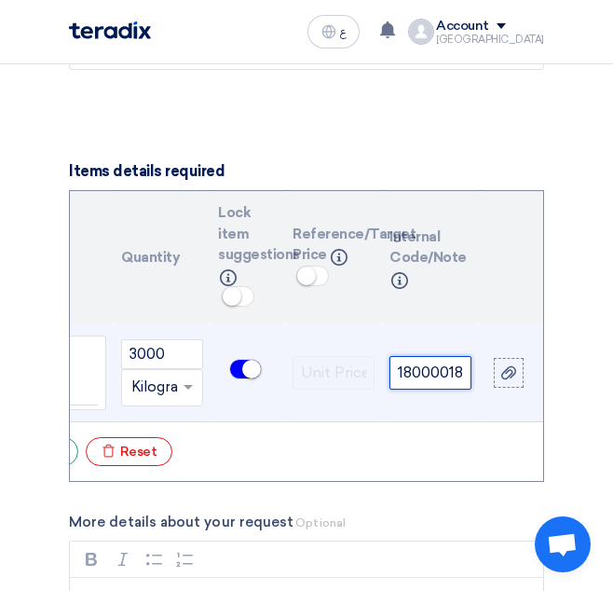
scroll to position [0, 2]
type input "18000018"
click at [465, 406] on td "18000018" at bounding box center [430, 373] width 97 height 98
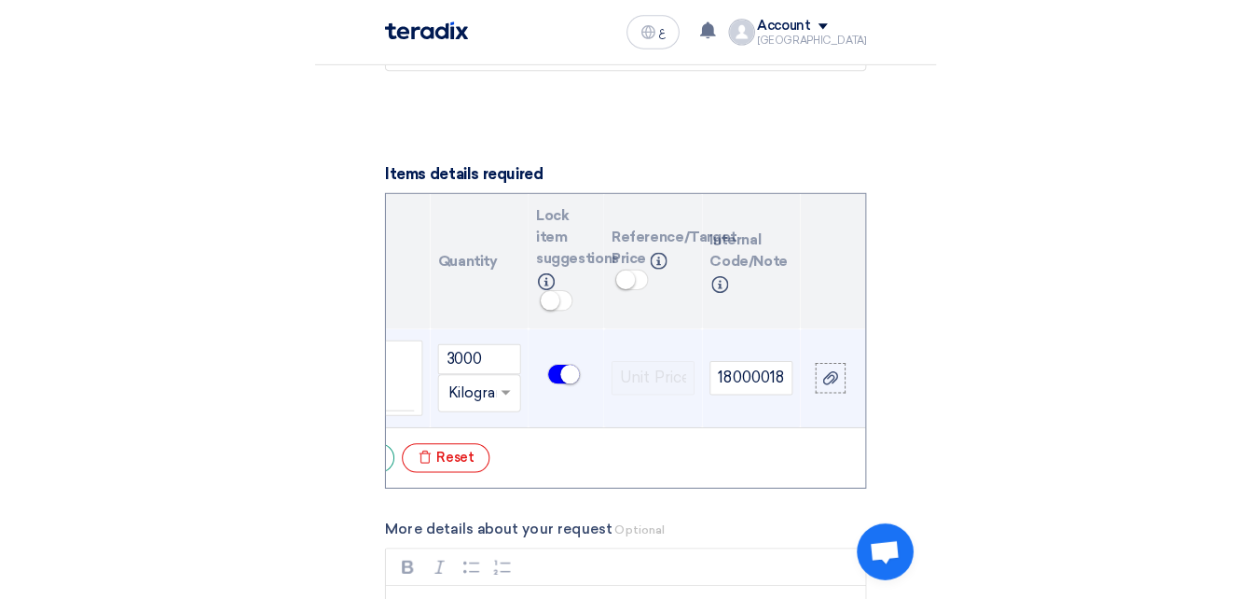
scroll to position [0, 0]
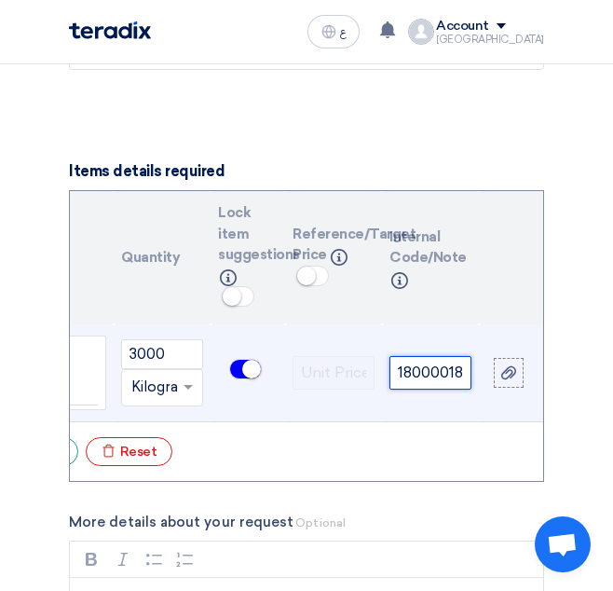
click at [437, 378] on input "18000018" at bounding box center [431, 373] width 82 height 34
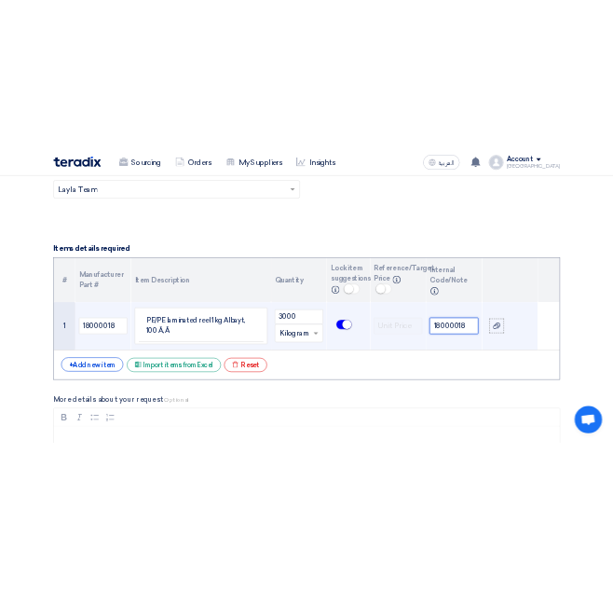
scroll to position [1288, 0]
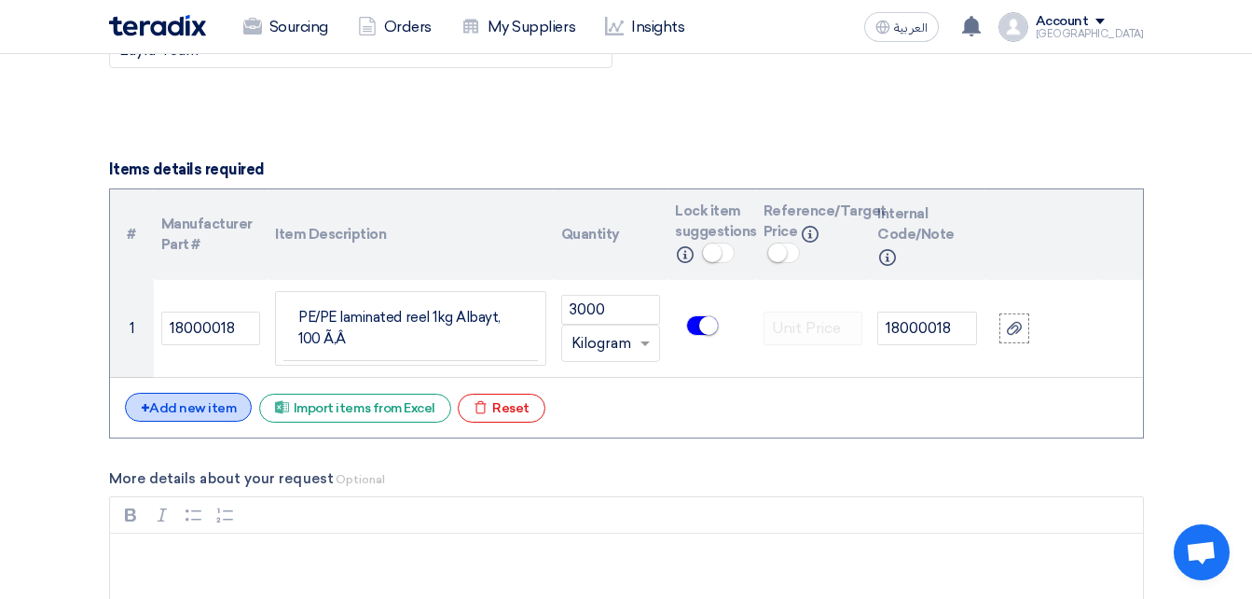
click at [215, 407] on div "+ Add new item" at bounding box center [189, 406] width 128 height 29
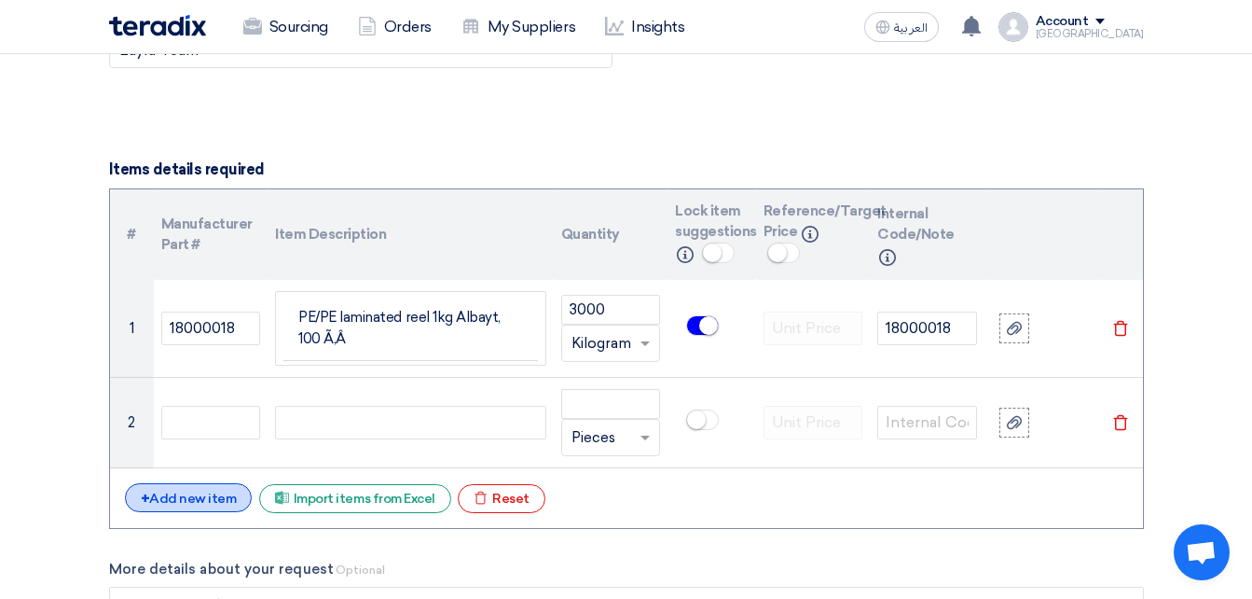
click at [157, 489] on div "+ Add new item" at bounding box center [189, 497] width 128 height 29
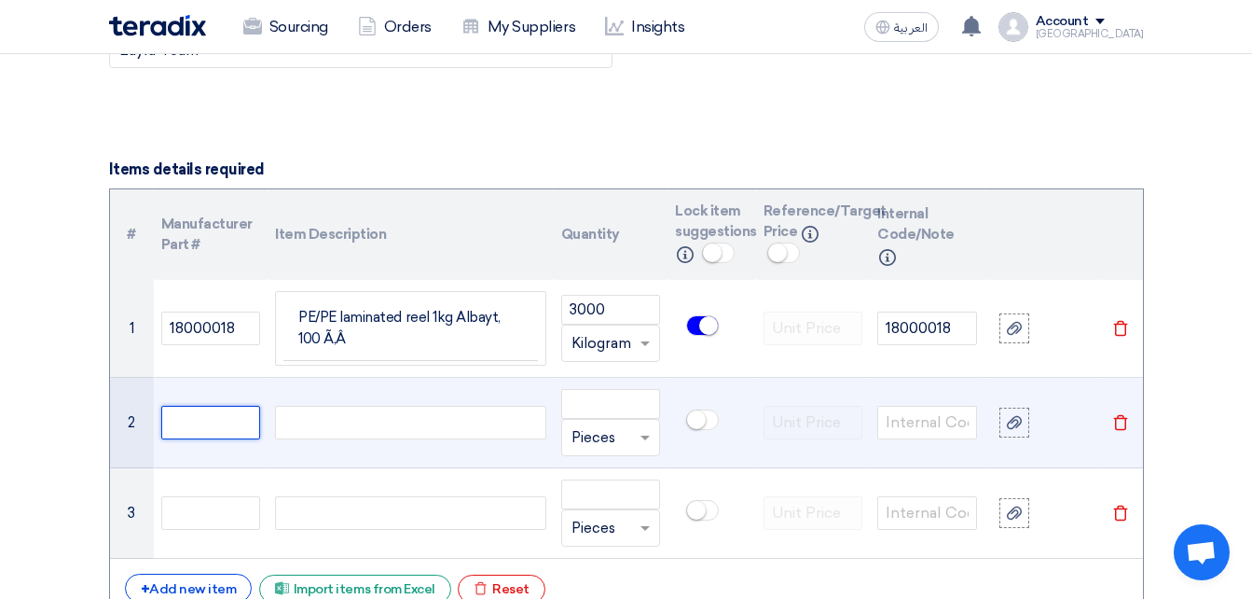
click at [186, 427] on input "text" at bounding box center [211, 423] width 100 height 34
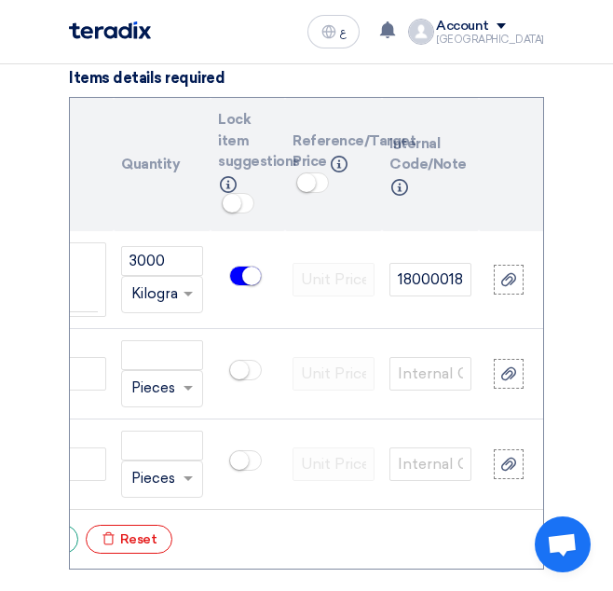
scroll to position [0, 0]
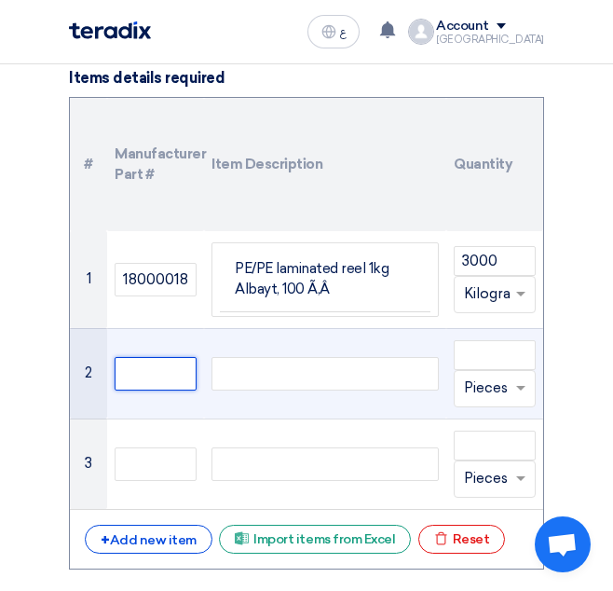
paste input "18000019"
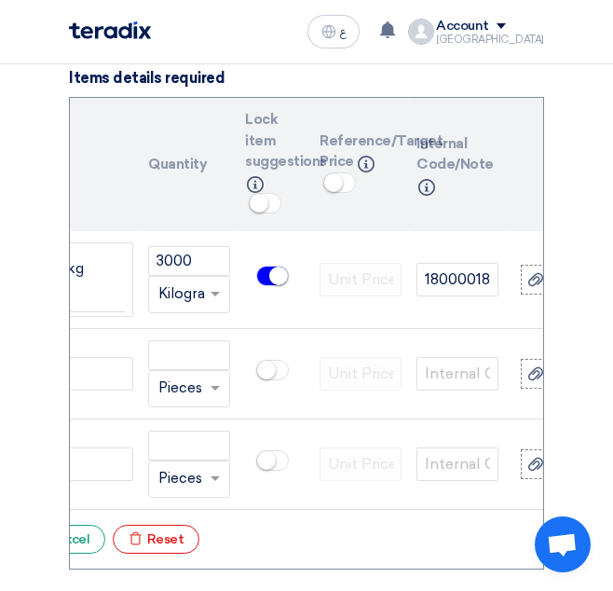
scroll to position [0, 403]
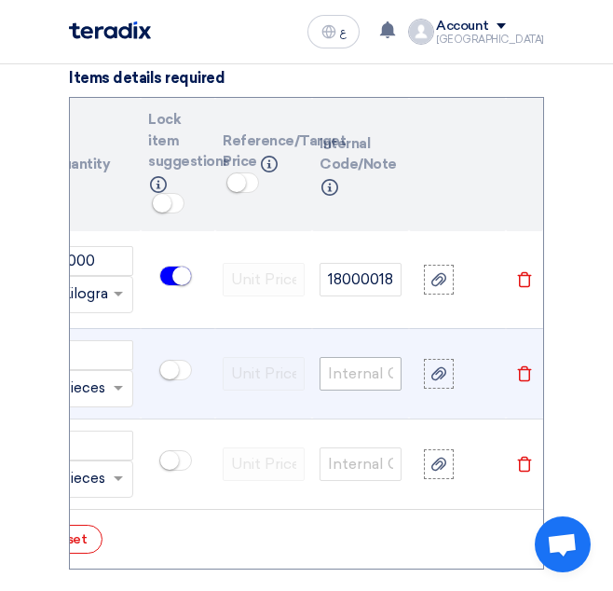
type input "18000019"
click at [378, 377] on input "text" at bounding box center [361, 374] width 82 height 34
paste input "18000019"
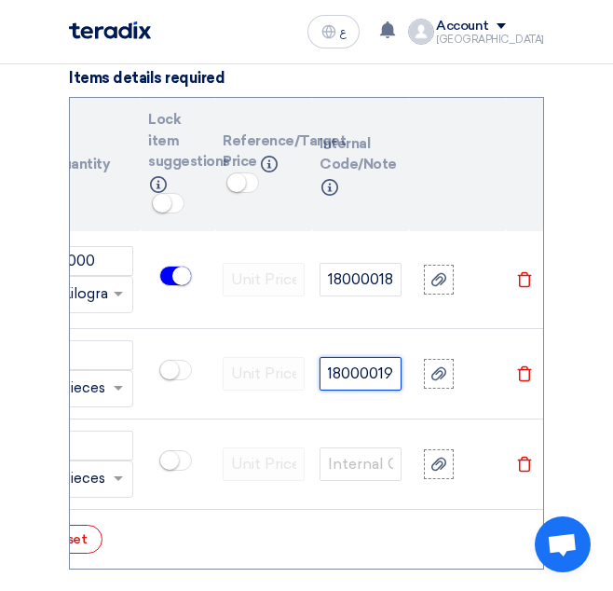
scroll to position [0, 317]
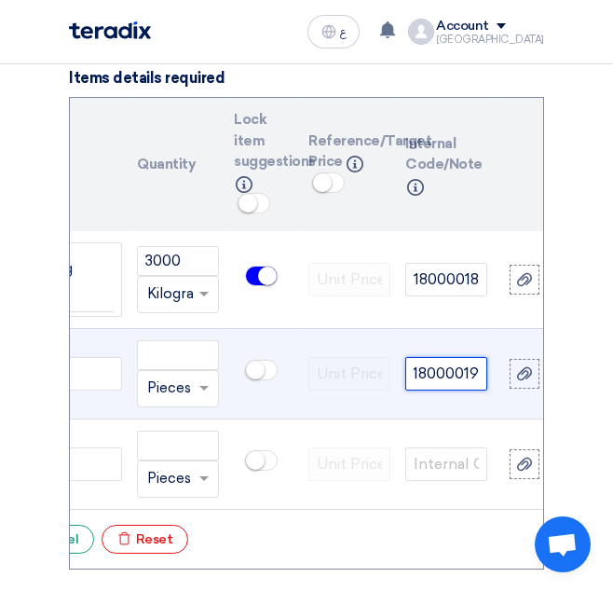
type input "18000019"
click at [266, 368] on span at bounding box center [261, 370] width 33 height 21
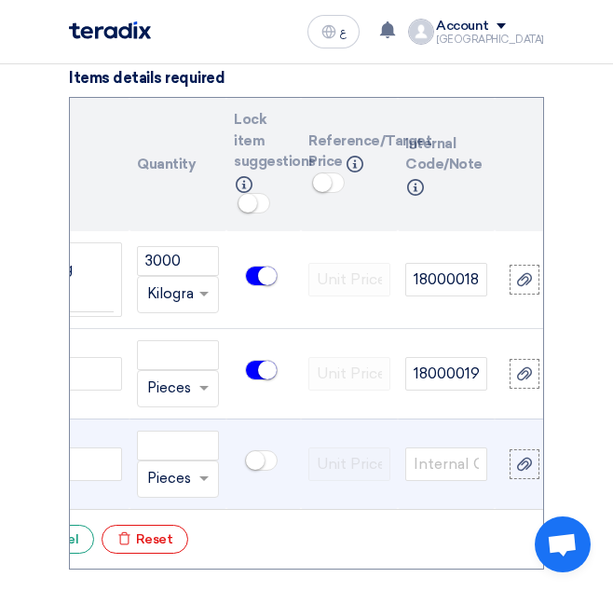
click at [253, 462] on small at bounding box center [255, 460] width 19 height 19
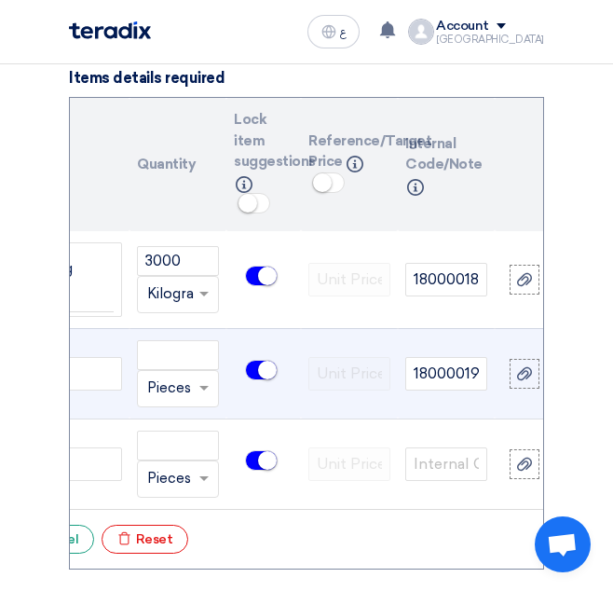
click at [194, 374] on div at bounding box center [178, 389] width 80 height 30
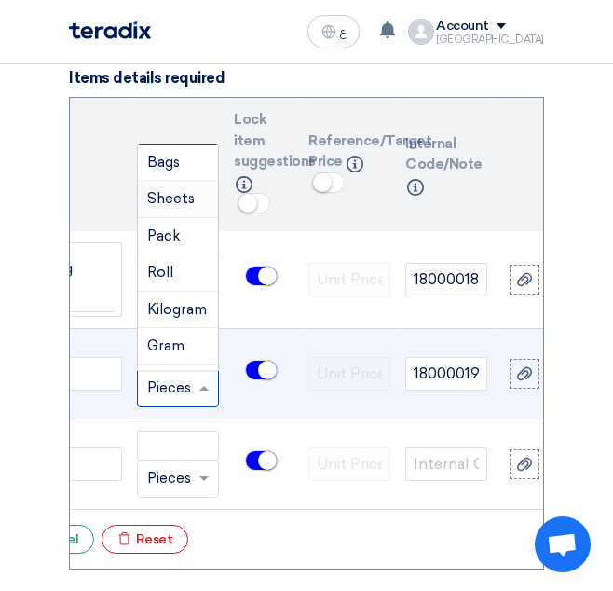
scroll to position [280, 0]
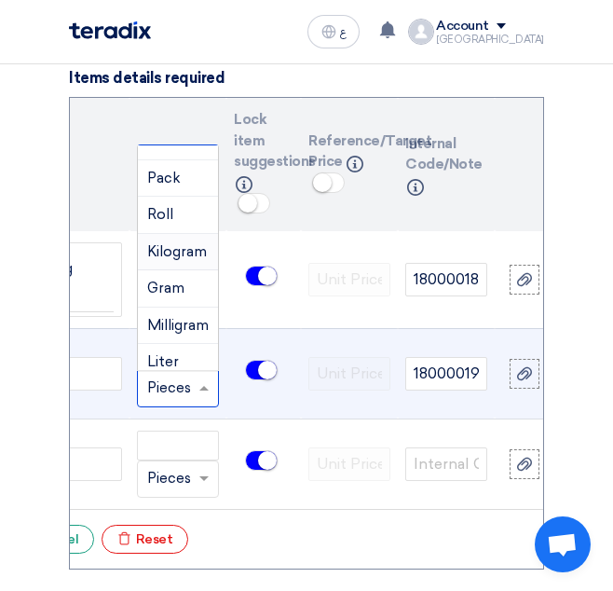
click at [172, 248] on span "Kilogram" at bounding box center [177, 251] width 60 height 17
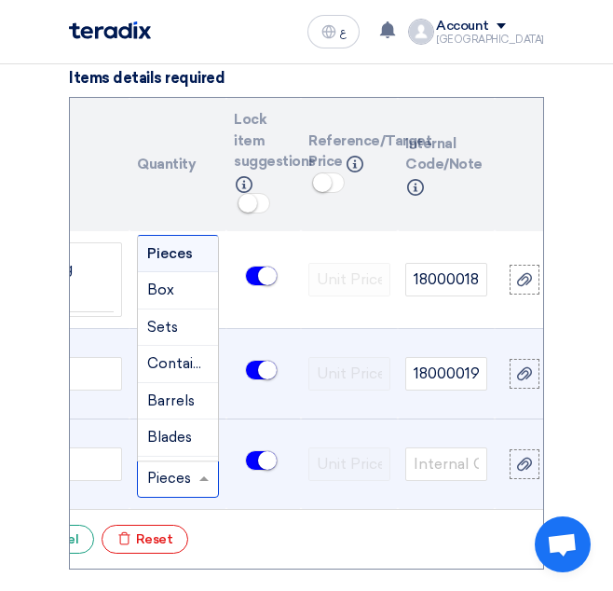
click at [181, 466] on input "text" at bounding box center [166, 479] width 39 height 30
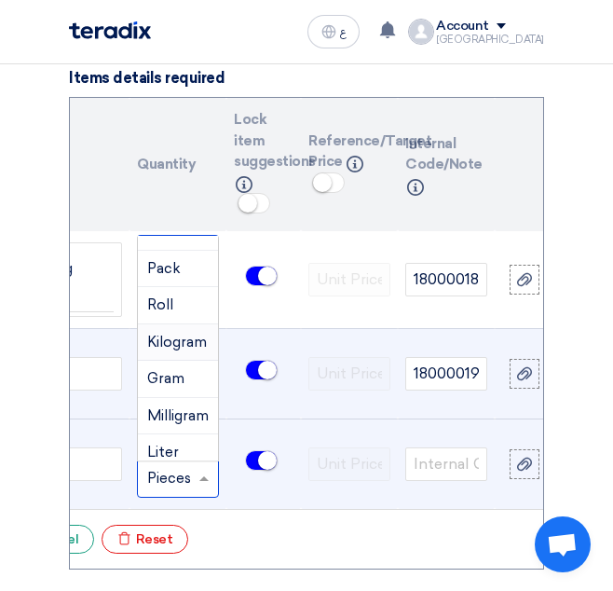
click at [168, 347] on span "Kilogram" at bounding box center [177, 342] width 60 height 17
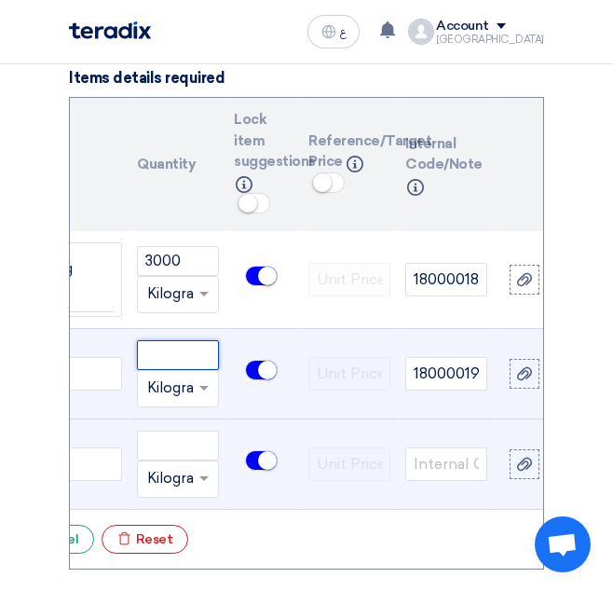
drag, startPoint x: 166, startPoint y: 359, endPoint x: 176, endPoint y: 349, distance: 14.5
click at [173, 351] on input "number" at bounding box center [178, 355] width 82 height 30
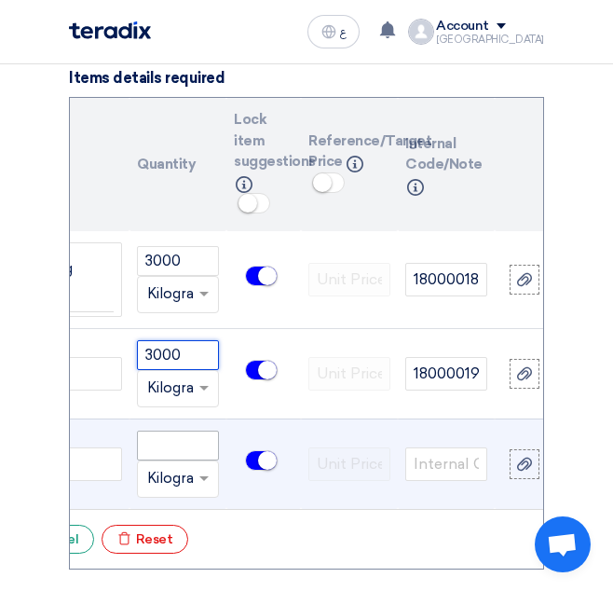
type input "3000"
click at [159, 445] on input "number" at bounding box center [178, 446] width 82 height 30
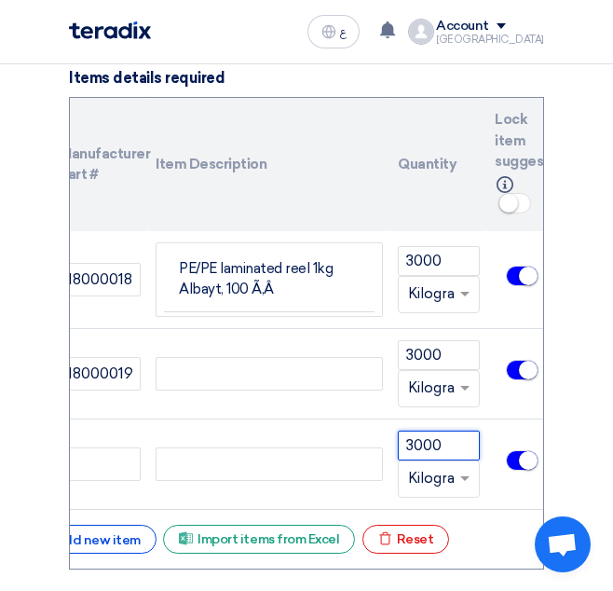
scroll to position [0, 0]
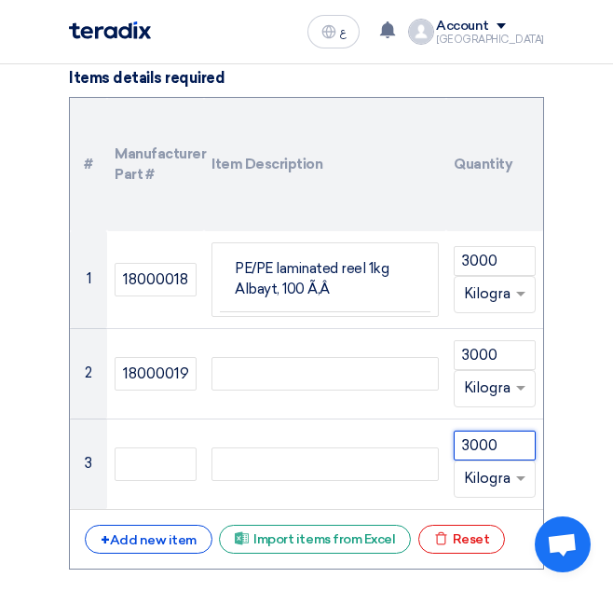
type input "3000"
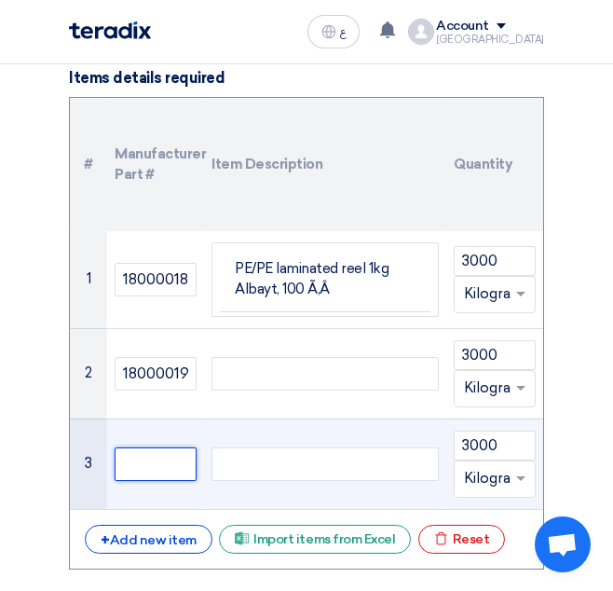
click at [187, 468] on input "text" at bounding box center [156, 464] width 82 height 34
paste input "18000020"
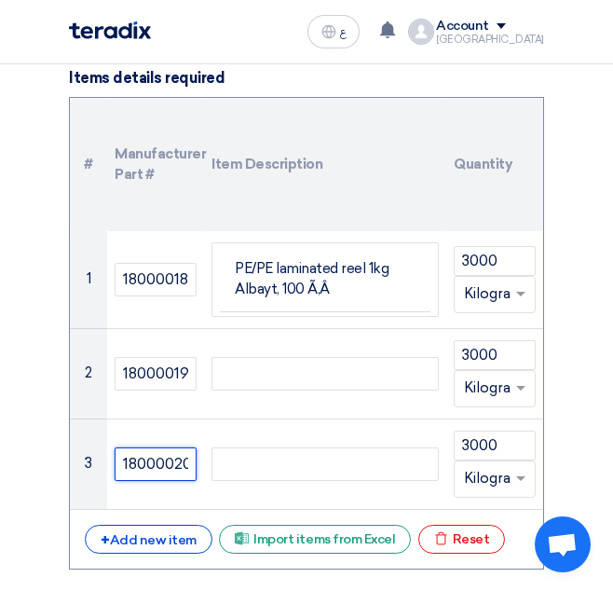
drag, startPoint x: 193, startPoint y: 463, endPoint x: 1, endPoint y: 443, distance: 193.1
click at [1, 443] on section "Basic Information RFx Title PR # 2100008386, Albayt PE/PE reel RFx Type Normal …" at bounding box center [306, 478] width 613 height 3795
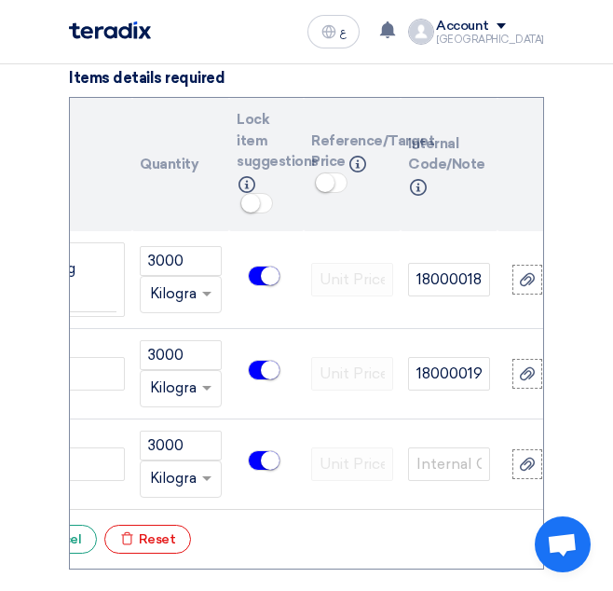
scroll to position [0, 373]
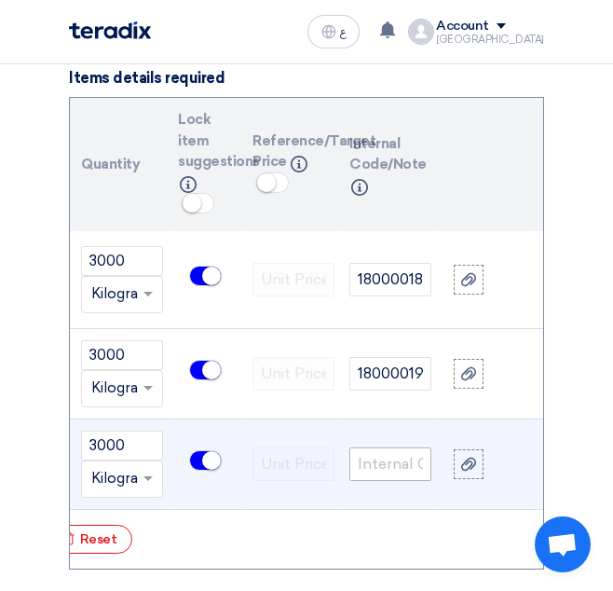
type input "18000020"
click at [398, 460] on input "text" at bounding box center [391, 464] width 82 height 34
paste input "18000020"
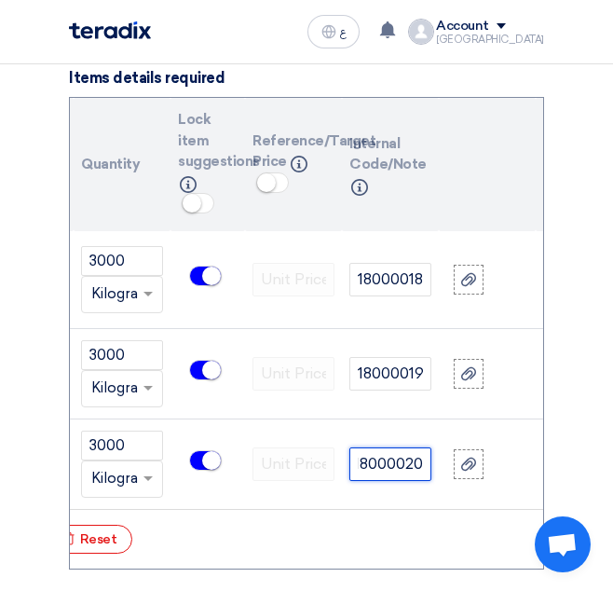
scroll to position [0, 0]
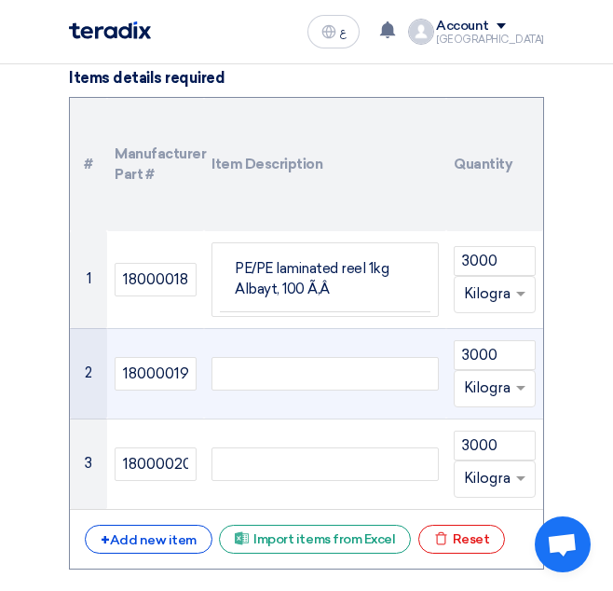
type input "18000020"
click at [279, 377] on div at bounding box center [325, 374] width 227 height 34
click at [254, 373] on div at bounding box center [325, 374] width 227 height 34
paste div
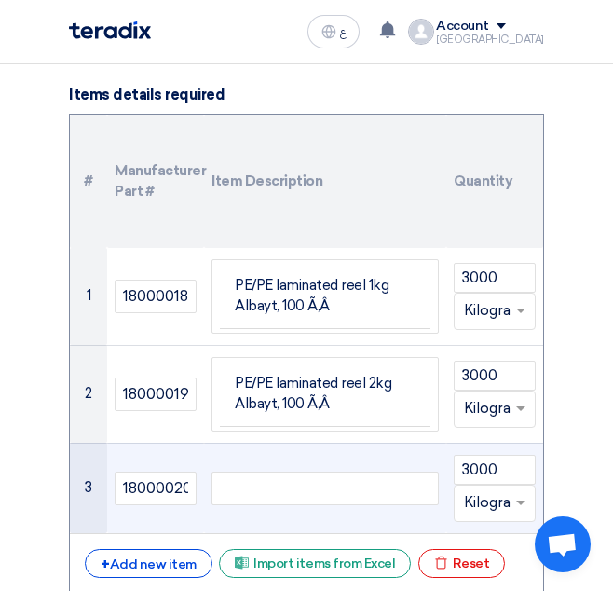
click at [308, 499] on div at bounding box center [325, 489] width 227 height 34
paste div
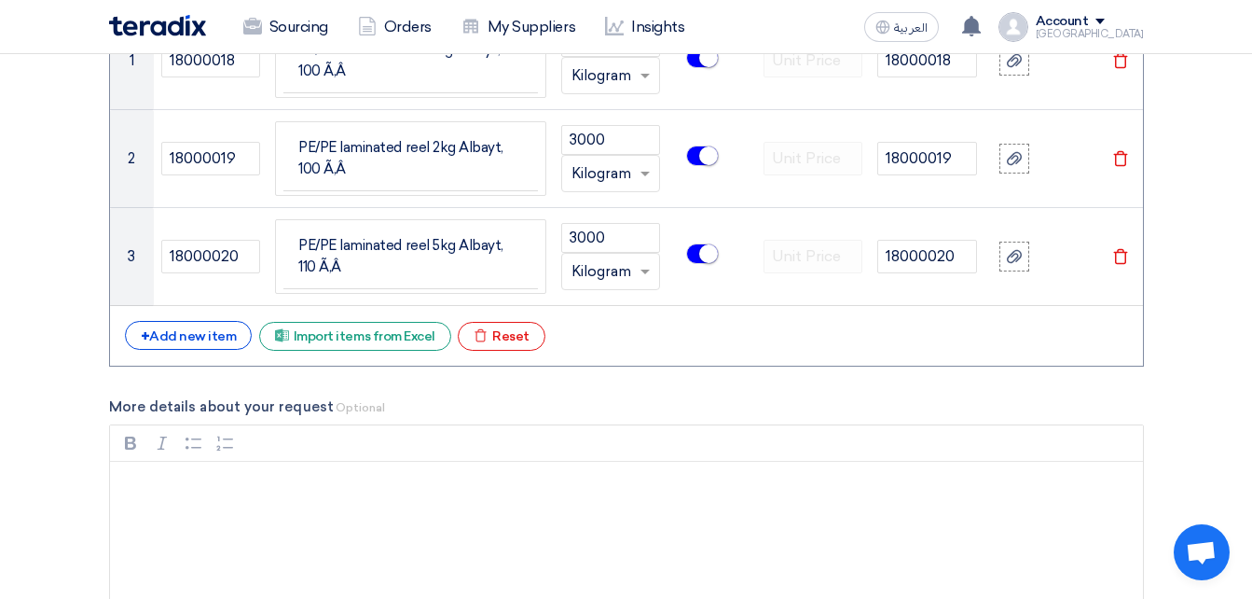
scroll to position [1535, 0]
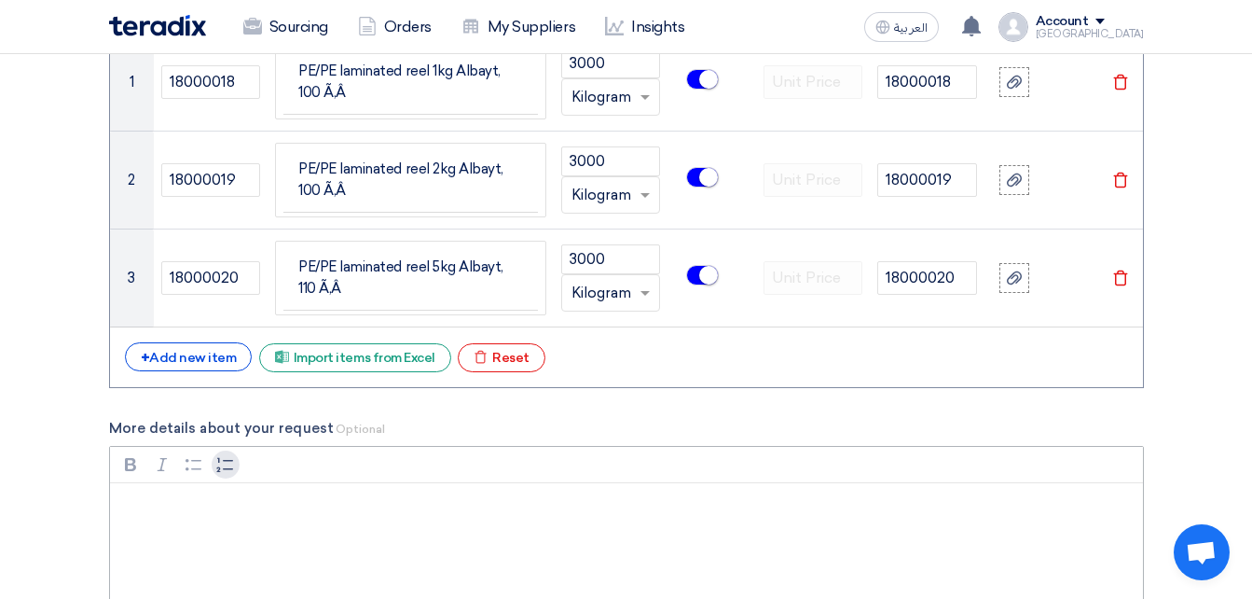
click at [227, 474] on button "Numbered List Numbered List" at bounding box center [226, 464] width 28 height 28
click at [181, 511] on li "Rich Text Editor, main" at bounding box center [640, 507] width 986 height 22
drag, startPoint x: 502, startPoint y: 536, endPoint x: 493, endPoint y: 552, distance: 17.9
click at [501, 536] on p "Kindly, provide the best possible price for following PO" at bounding box center [632, 539] width 1001 height 22
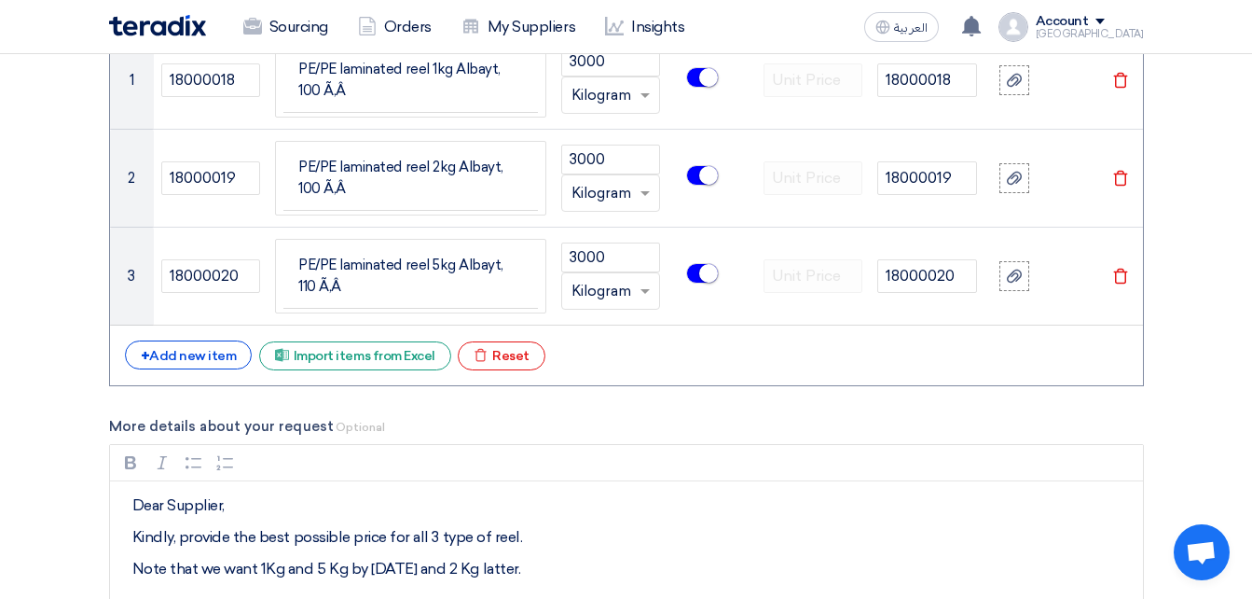
drag, startPoint x: 554, startPoint y: 581, endPoint x: 100, endPoint y: 395, distance: 490.5
click at [0, 360] on html "Sourcing Orders My Suppliers Insights العربية ع You have a new offer for 'PR# 2…" at bounding box center [626, 495] width 1252 height 4063
copy div "Dear Supplier, Kindly, provide the best possible price for all 3 type of reel. …"
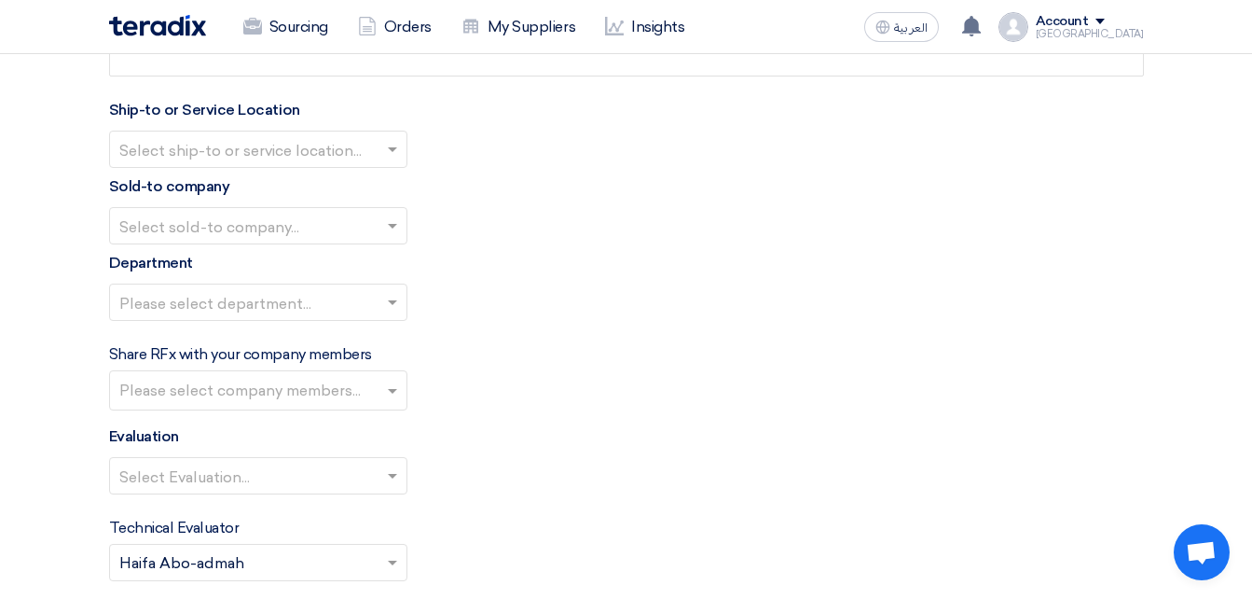
scroll to position [2144, 0]
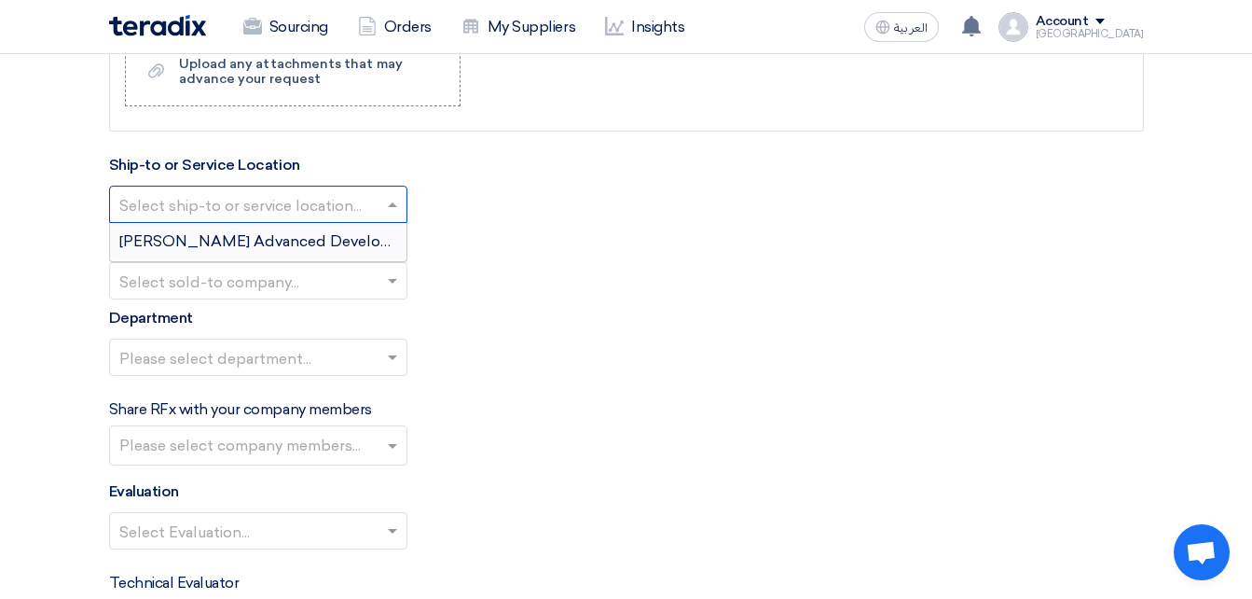
click at [320, 208] on input "text" at bounding box center [248, 206] width 259 height 31
click at [303, 229] on div "[PERSON_NAME] Advanced Development Company" at bounding box center [258, 241] width 296 height 37
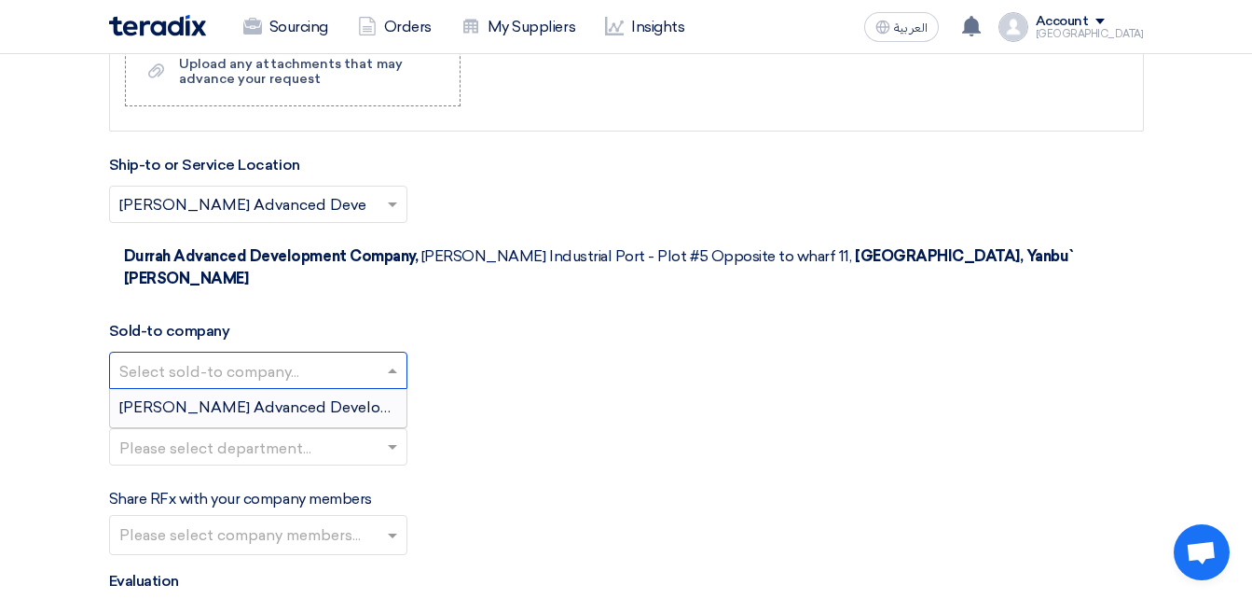
click at [259, 355] on div at bounding box center [258, 370] width 296 height 31
click at [260, 398] on span "[PERSON_NAME] Advanced Development Company" at bounding box center [309, 407] width 381 height 18
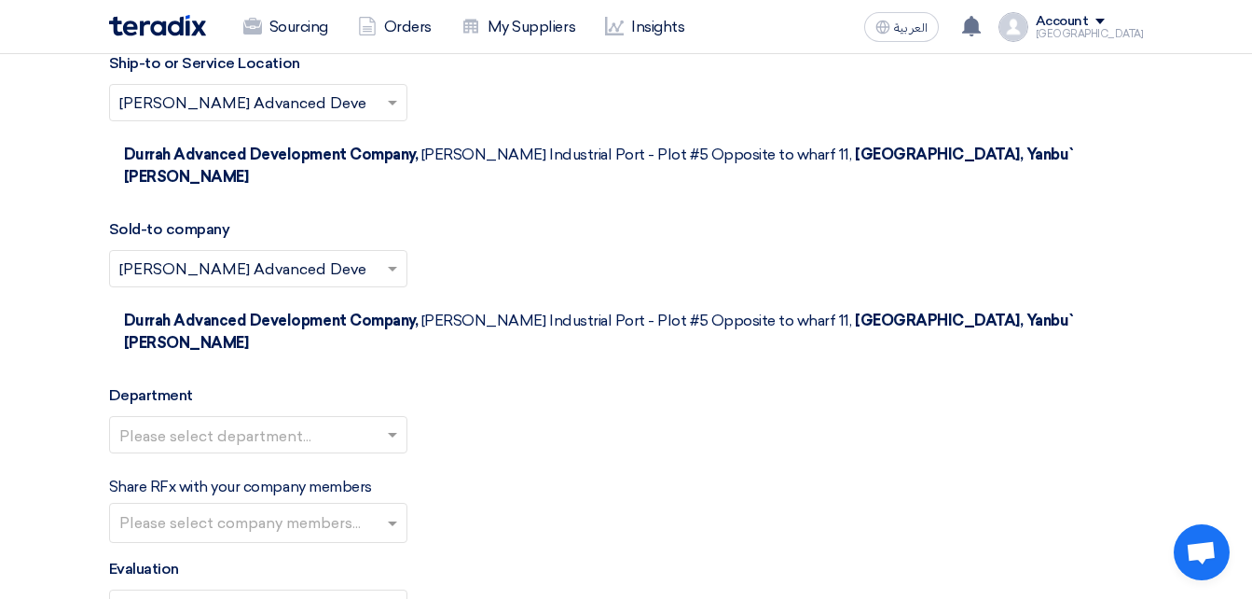
scroll to position [2424, 0]
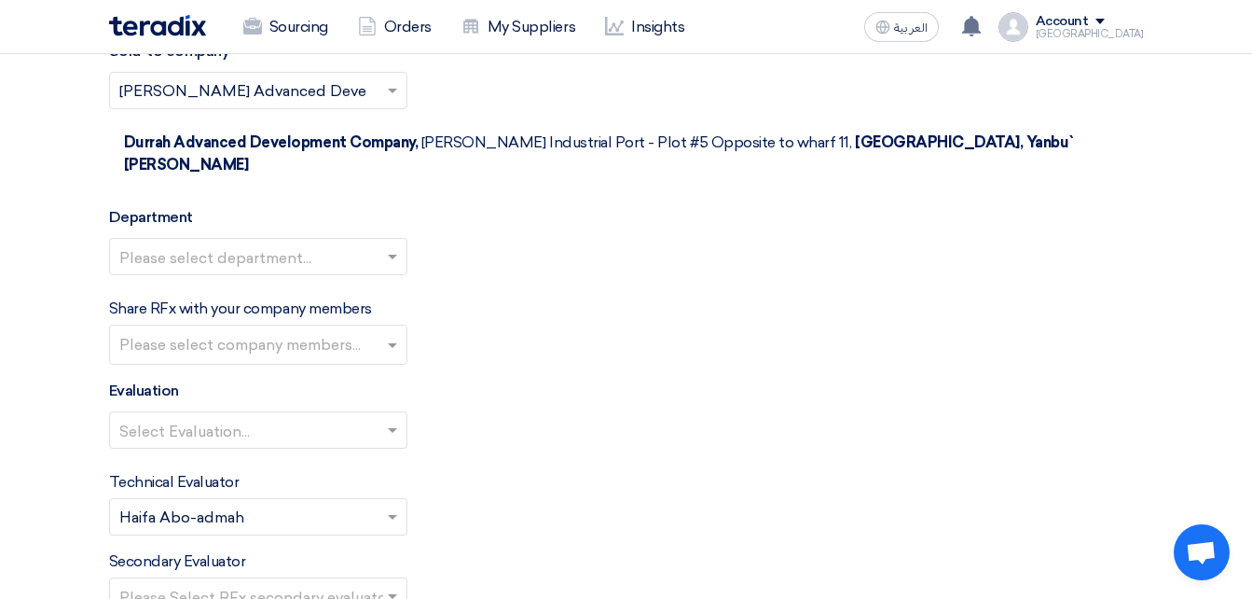
click at [206, 238] on div "Please select department..." at bounding box center [626, 264] width 1035 height 52
click at [216, 243] on input "text" at bounding box center [248, 258] width 259 height 31
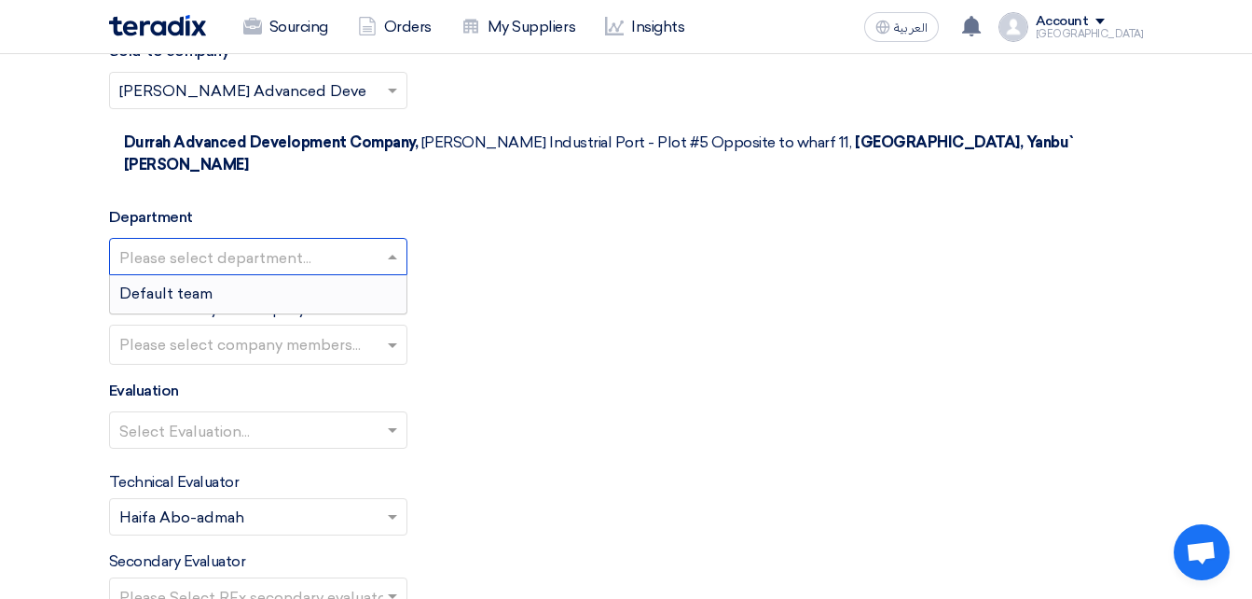
click at [216, 275] on div "Default team" at bounding box center [258, 293] width 296 height 37
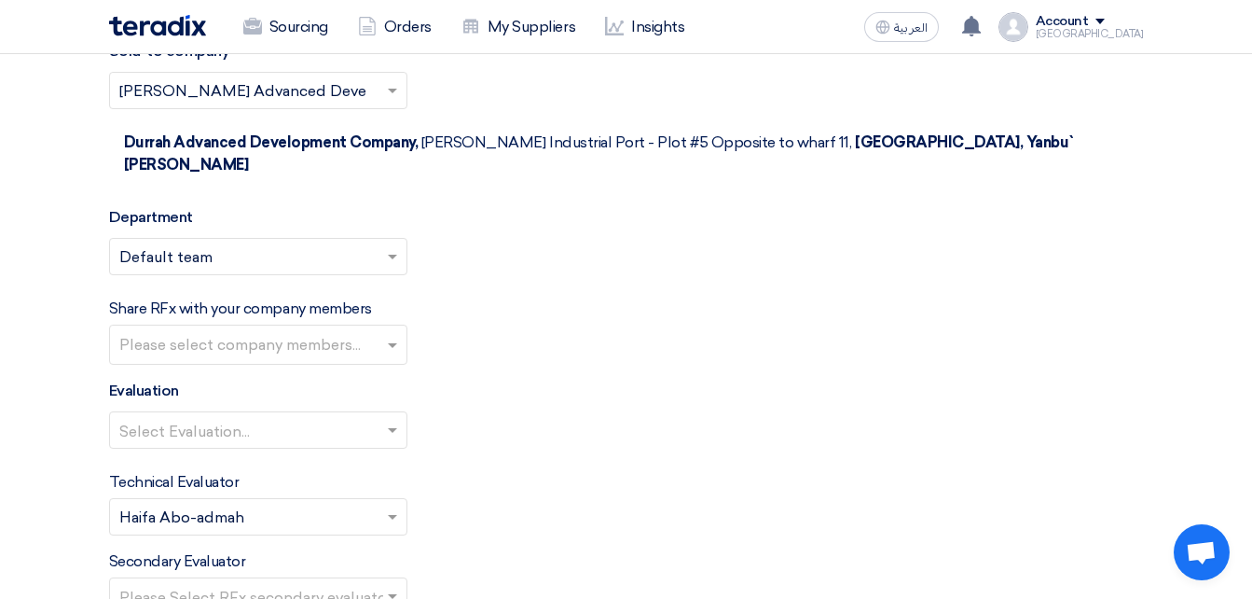
click at [199, 331] on input "text" at bounding box center [260, 346] width 282 height 31
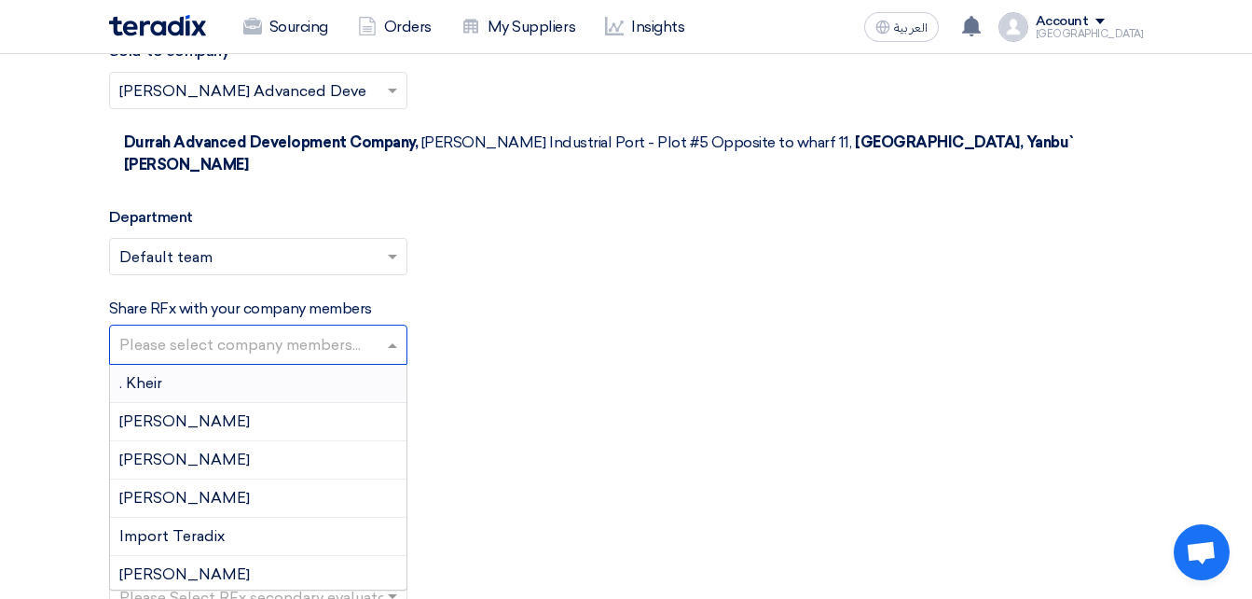
click at [213, 331] on input "text" at bounding box center [260, 346] width 282 height 31
click at [407, 297] on div "Share RFx with your company members Please select company members... . Kheir [P…" at bounding box center [626, 330] width 1035 height 67
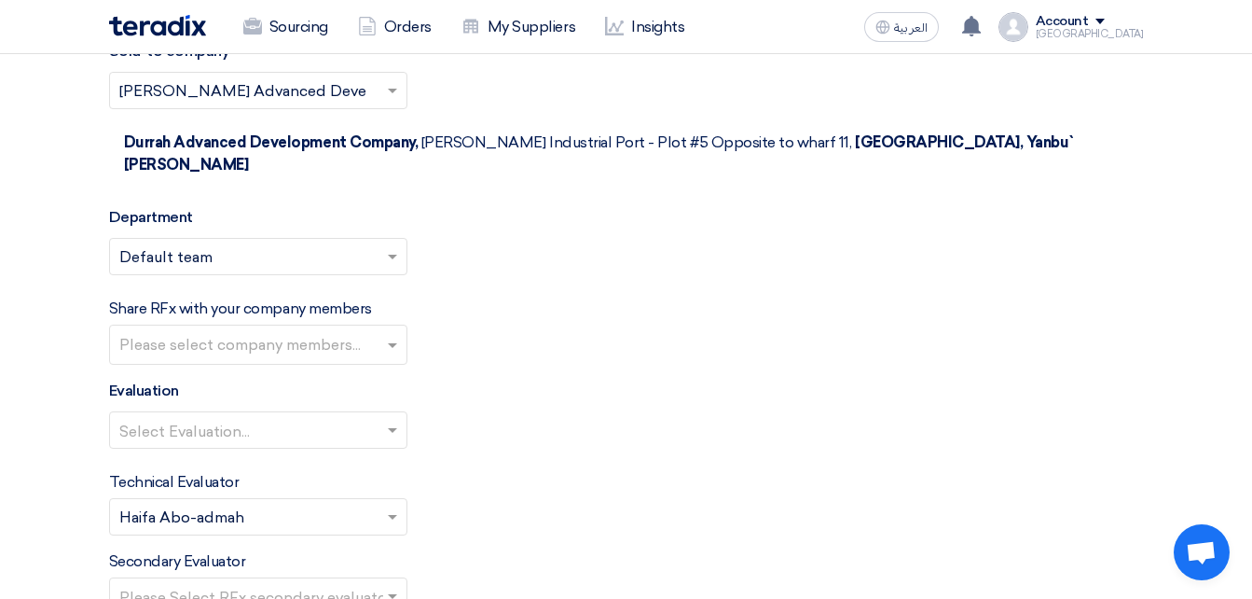
click at [330, 417] on input "text" at bounding box center [248, 432] width 259 height 31
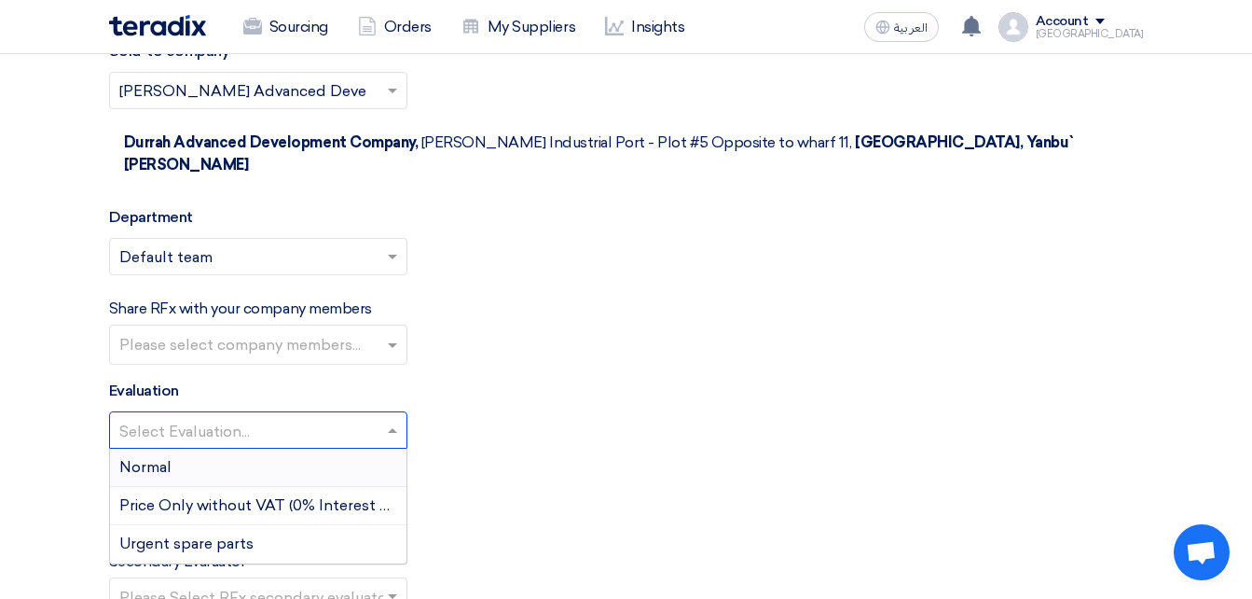
click at [273, 448] on div "Normal" at bounding box center [258, 467] width 296 height 38
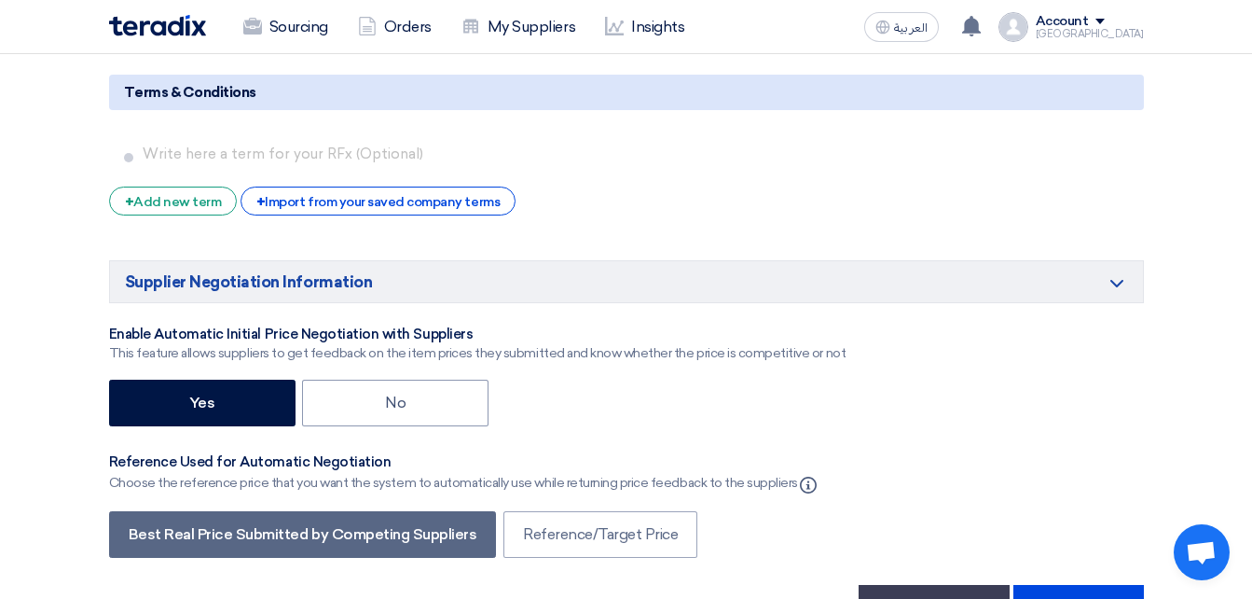
scroll to position [3263, 0]
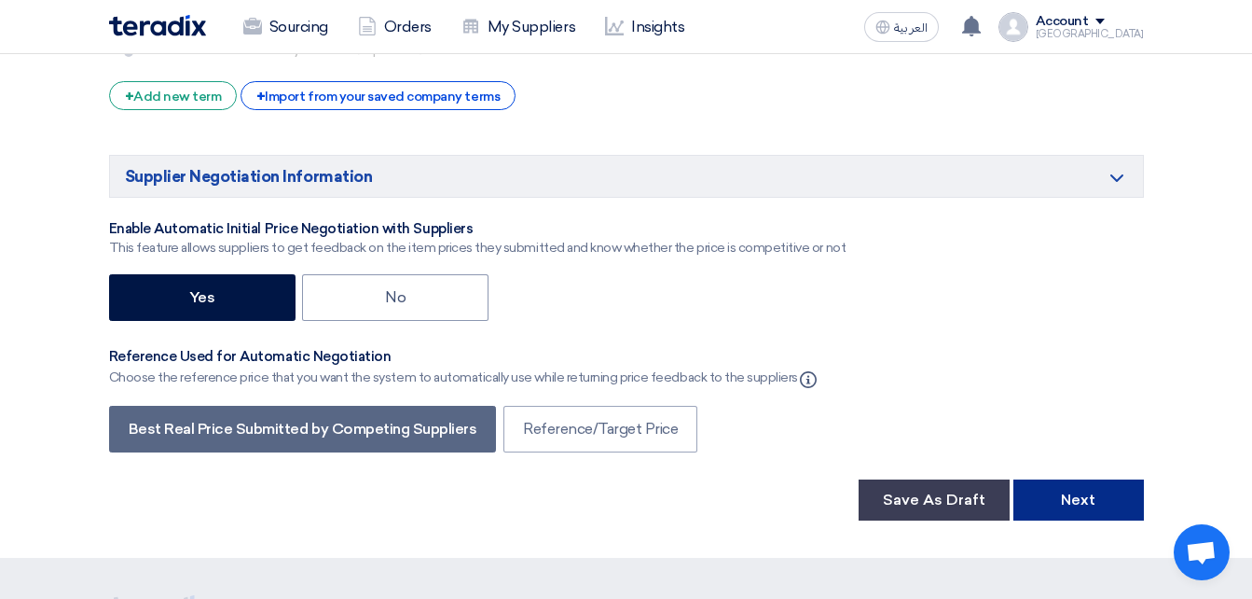
click at [1081, 479] on button "Next" at bounding box center [1078, 499] width 131 height 41
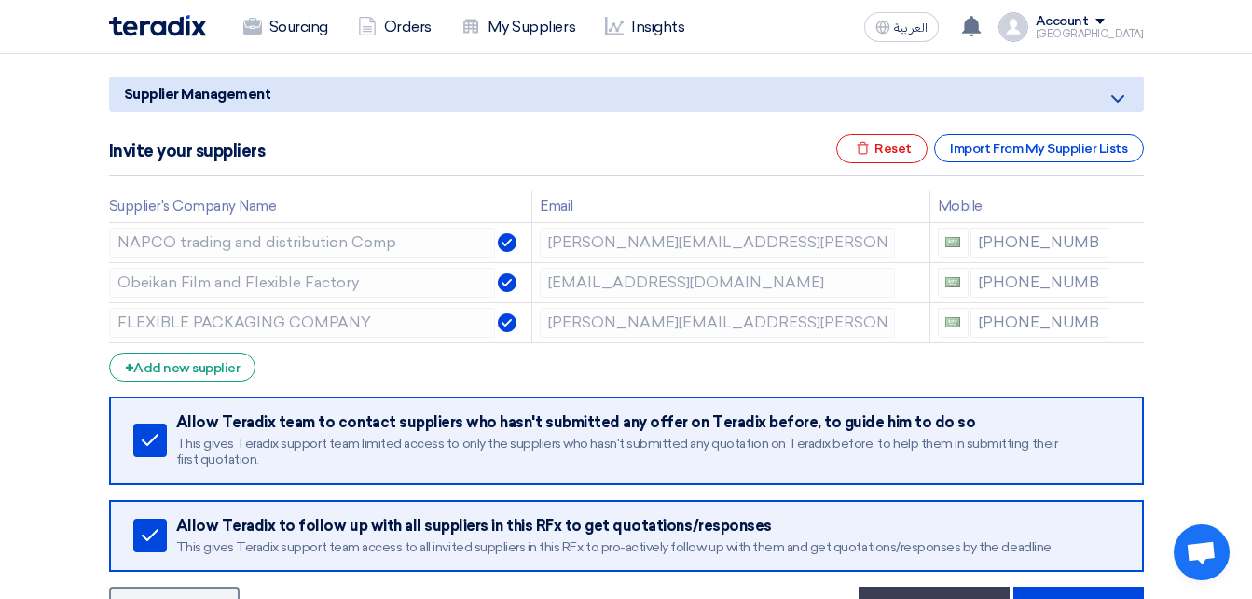
scroll to position [280, 0]
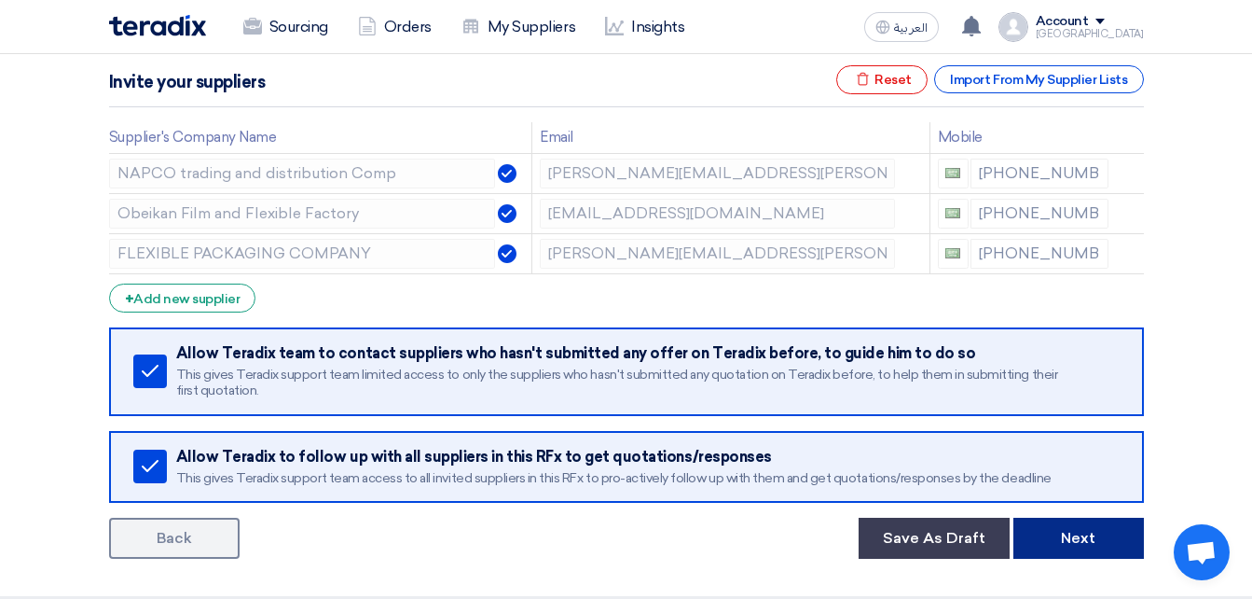
click at [1096, 534] on button "Next" at bounding box center [1078, 537] width 131 height 41
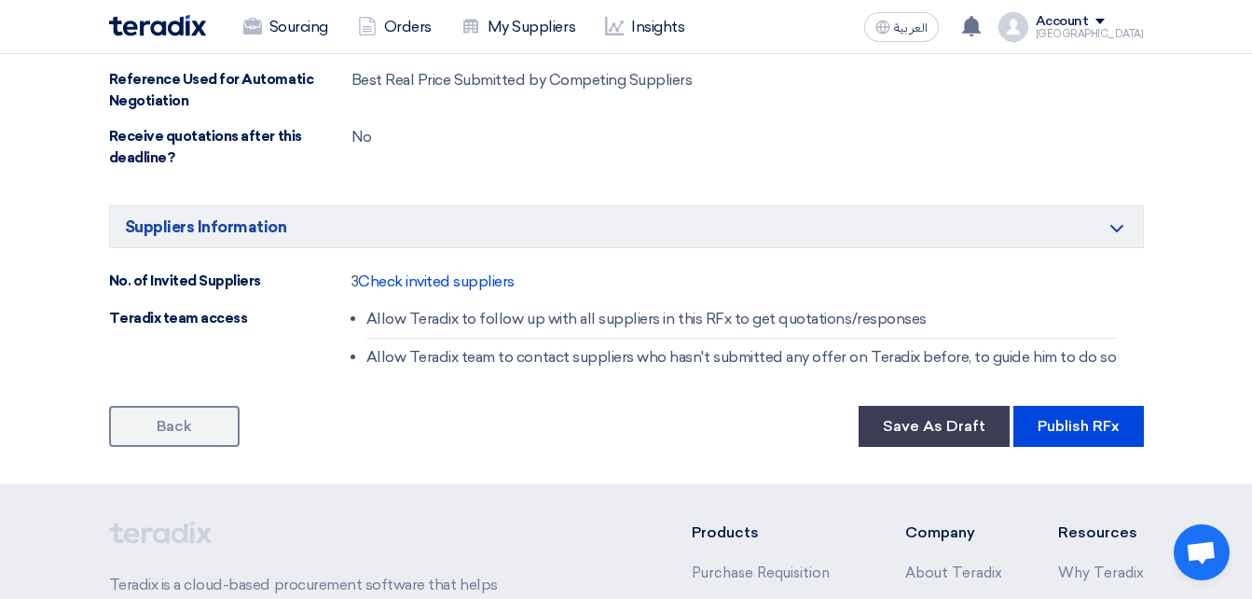
scroll to position [1398, 0]
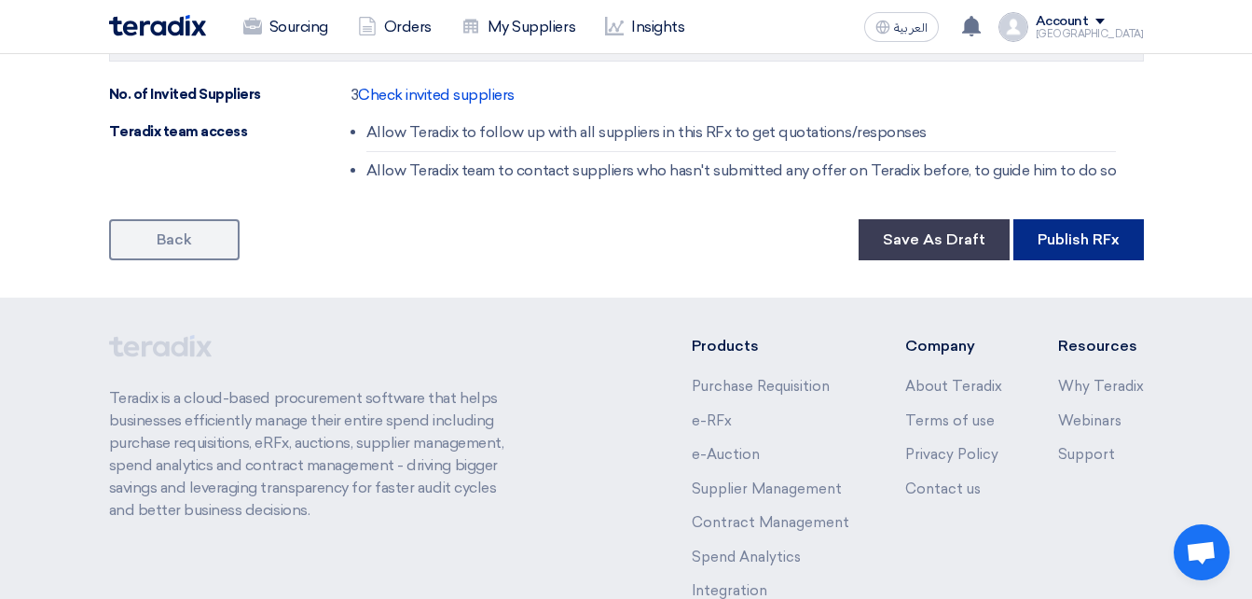
click at [1085, 241] on button "Publish RFx" at bounding box center [1078, 239] width 131 height 41
